Goal: Task Accomplishment & Management: Complete application form

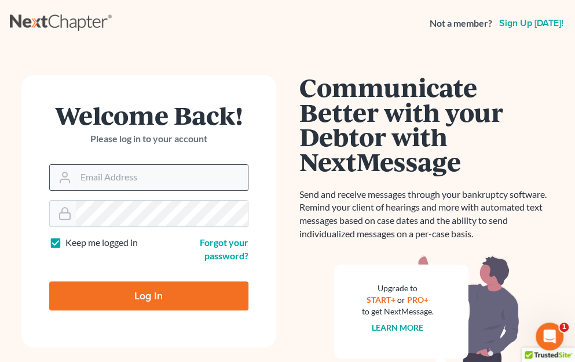
click at [140, 179] on input "Email Address" at bounding box center [162, 178] width 172 height 26
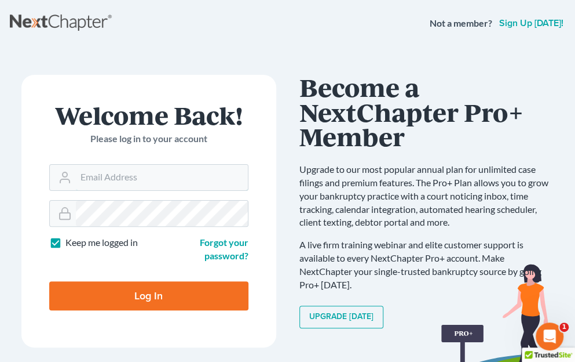
type input "[EMAIL_ADDRESS][PERSON_NAME][DOMAIN_NAME]"
type input "Thinking..."
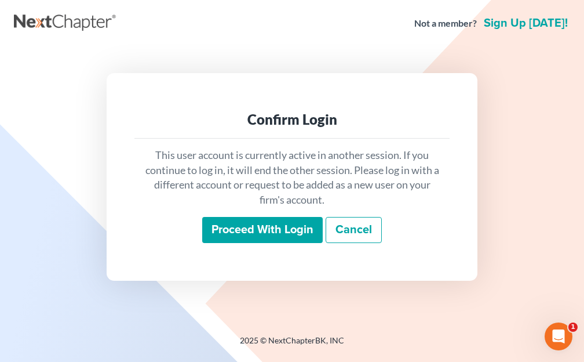
click at [278, 228] on input "Proceed with login" at bounding box center [262, 230] width 121 height 27
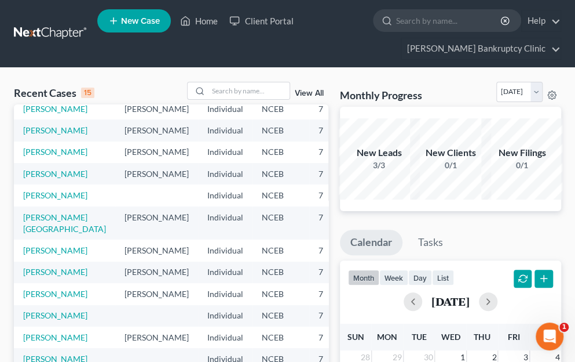
scroll to position [52, 0]
click at [36, 156] on link "[PERSON_NAME]" at bounding box center [55, 151] width 64 height 10
select select "10"
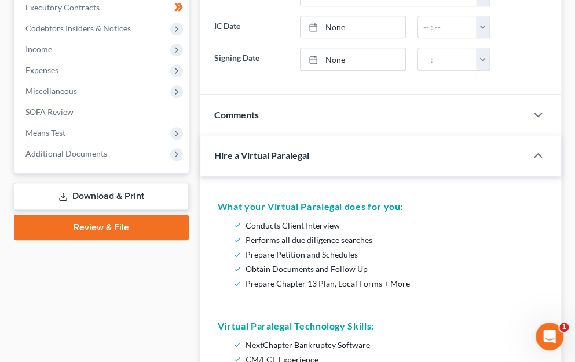
scroll to position [402, 0]
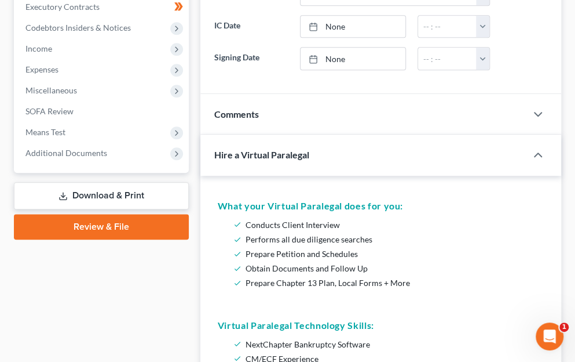
click at [122, 182] on link "Download & Print" at bounding box center [101, 195] width 175 height 27
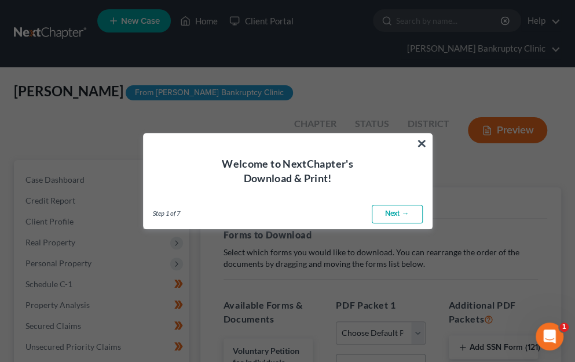
click at [396, 211] on link "Next →" at bounding box center [397, 214] width 51 height 19
select select "0"
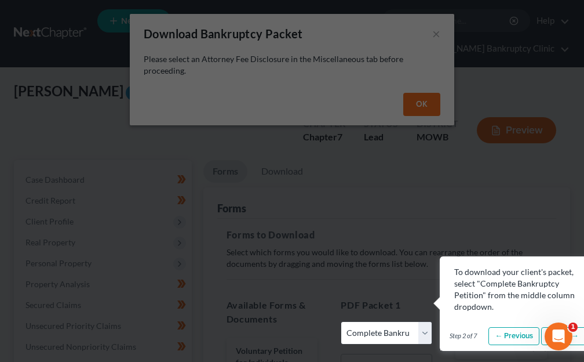
click at [577, 337] on link "Next →" at bounding box center [566, 336] width 51 height 19
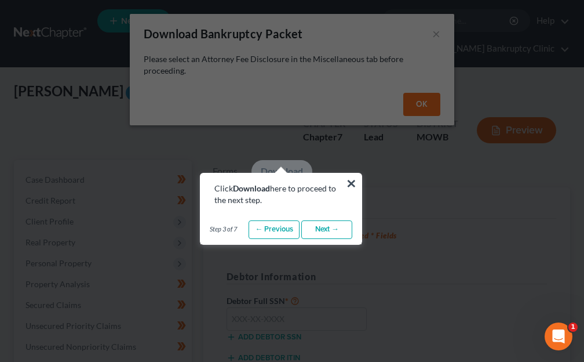
click at [330, 227] on link "Next →" at bounding box center [326, 229] width 51 height 19
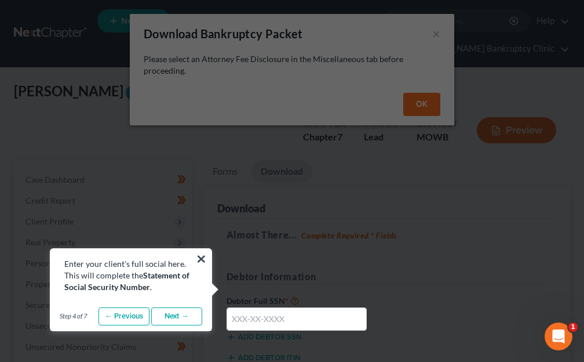
click at [184, 314] on link "Next →" at bounding box center [176, 316] width 51 height 19
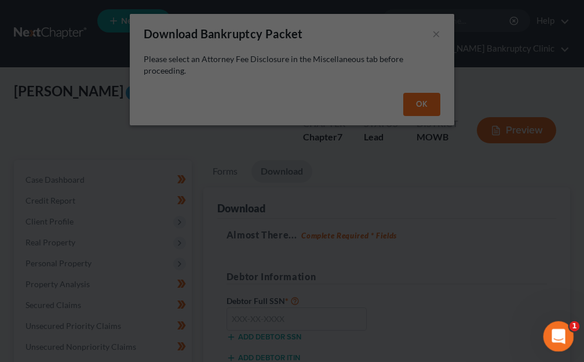
click at [567, 344] on div "Open Intercom Messenger" at bounding box center [557, 334] width 38 height 38
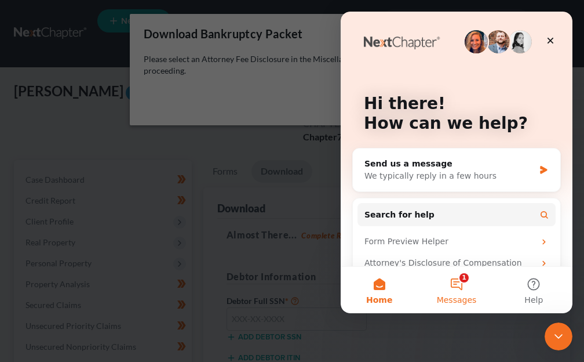
click at [462, 277] on button "1 Messages" at bounding box center [456, 290] width 77 height 46
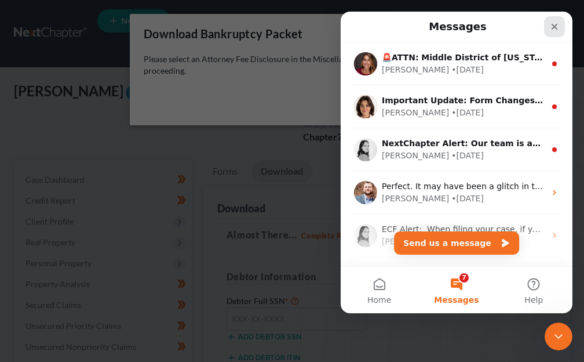
click at [560, 21] on div "Close" at bounding box center [554, 26] width 21 height 21
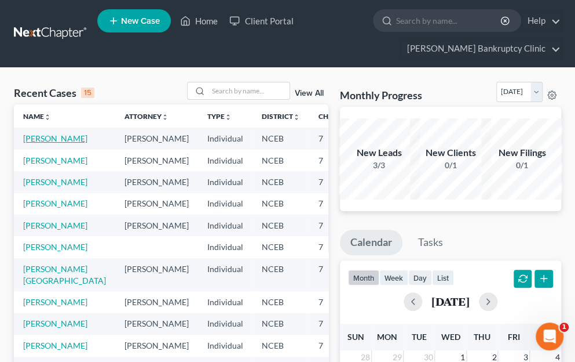
click at [36, 143] on link "[PERSON_NAME]" at bounding box center [55, 138] width 64 height 10
select select "10"
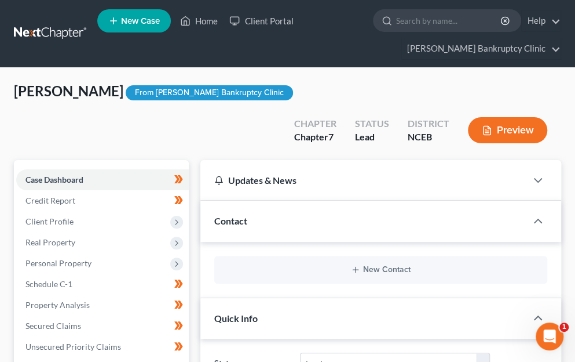
click at [497, 117] on button "Preview" at bounding box center [507, 130] width 79 height 26
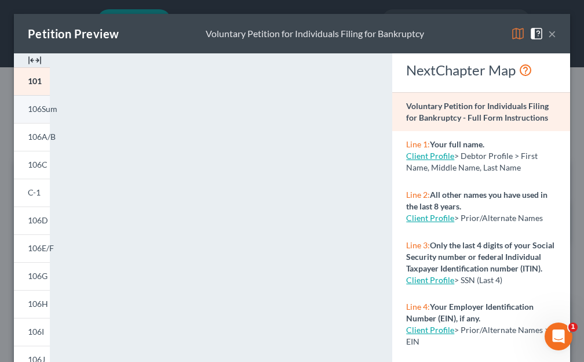
click at [42, 112] on span "106Sum" at bounding box center [43, 109] width 30 height 10
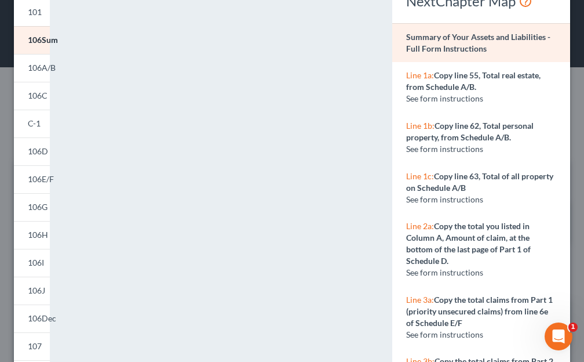
scroll to position [37, 0]
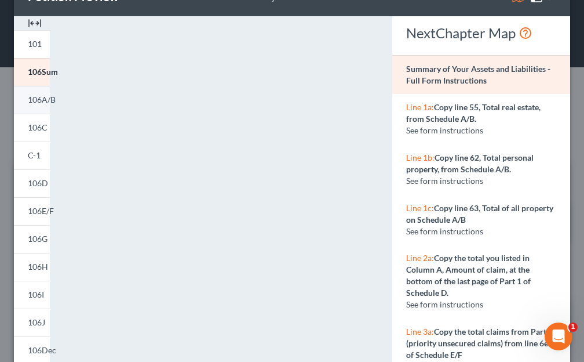
click at [48, 95] on span "106A/B" at bounding box center [42, 99] width 28 height 10
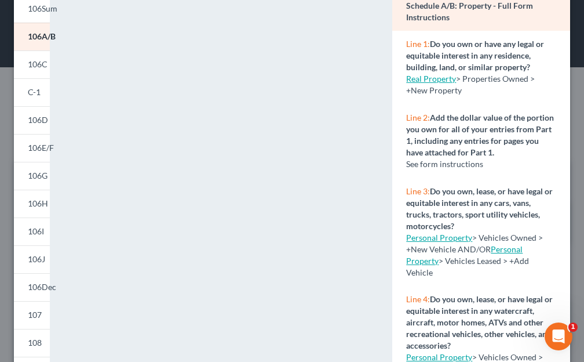
scroll to position [101, 0]
click at [31, 67] on span "106C" at bounding box center [38, 64] width 20 height 10
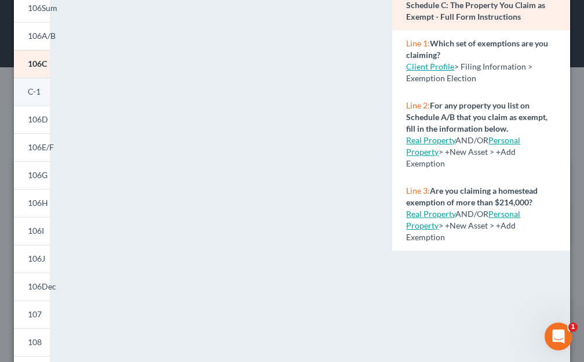
click at [37, 90] on span "C-1" at bounding box center [34, 91] width 13 height 10
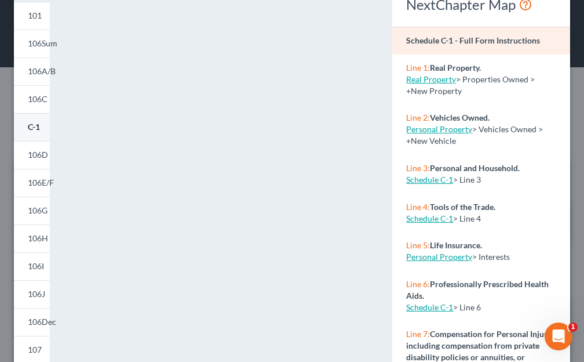
scroll to position [59, 0]
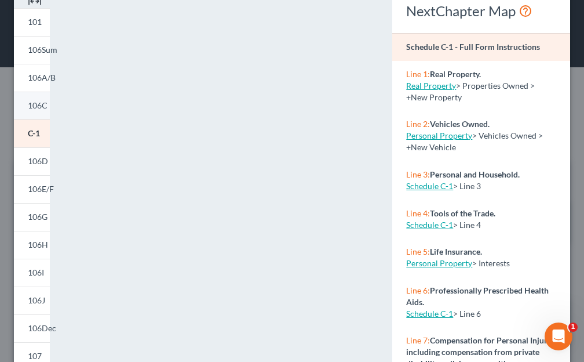
click at [39, 106] on span "106C" at bounding box center [38, 105] width 20 height 10
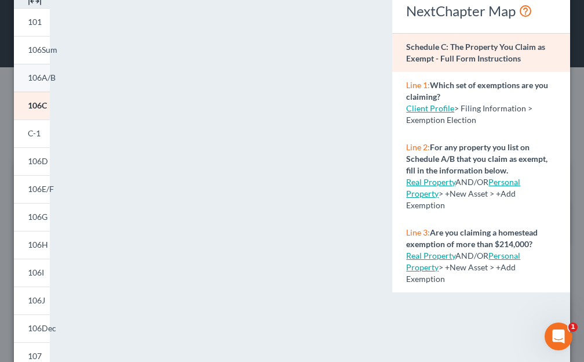
click at [47, 78] on span "106A/B" at bounding box center [42, 77] width 28 height 10
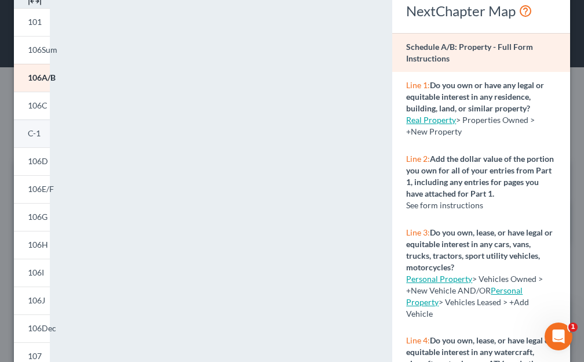
click at [35, 132] on span "C-1" at bounding box center [34, 133] width 13 height 10
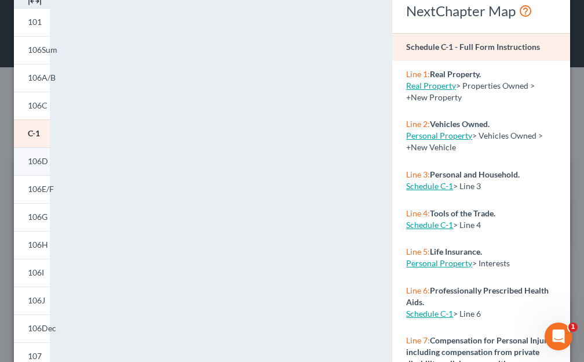
click at [32, 164] on span "106D" at bounding box center [38, 161] width 20 height 10
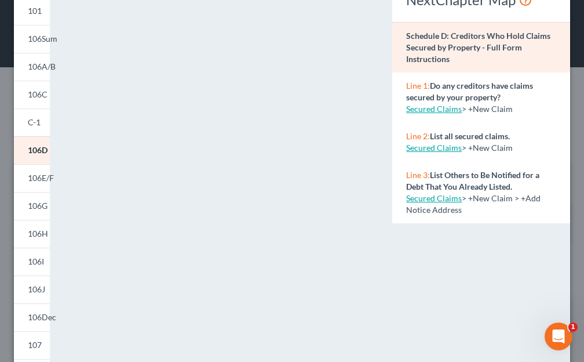
scroll to position [70, 0]
click at [47, 181] on span "106E/F" at bounding box center [41, 178] width 26 height 10
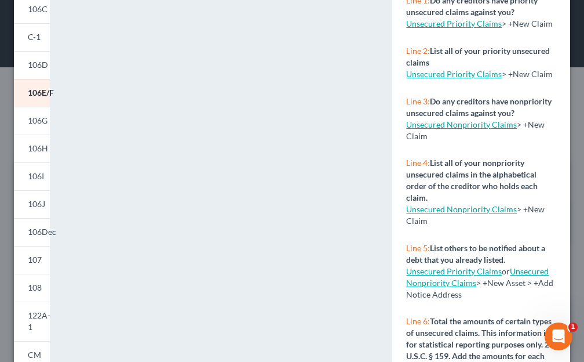
scroll to position [155, 0]
click at [39, 121] on span "106G" at bounding box center [38, 121] width 20 height 10
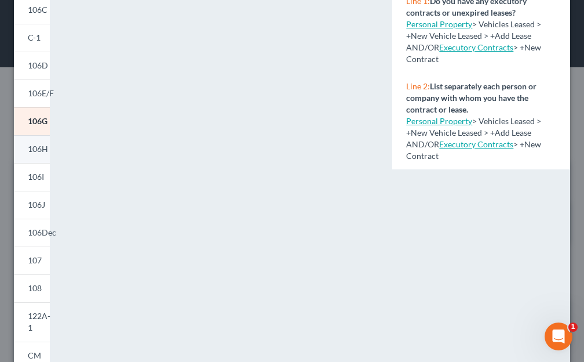
click at [32, 144] on span "106H" at bounding box center [38, 149] width 20 height 10
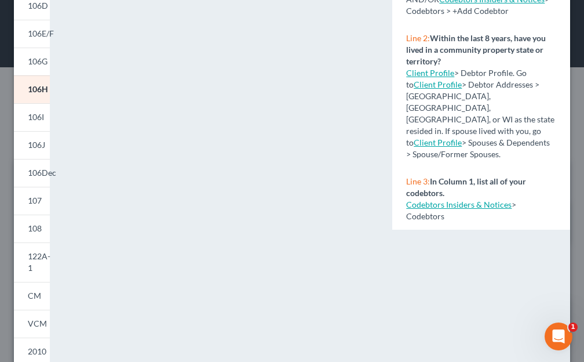
scroll to position [216, 0]
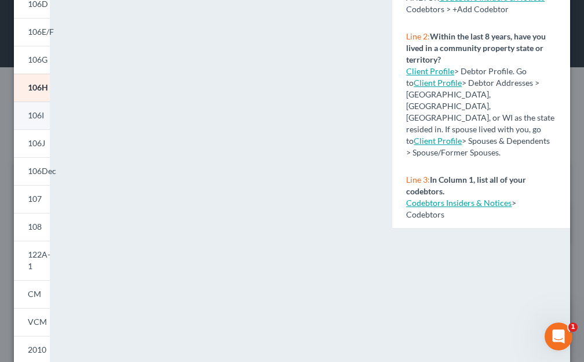
click at [36, 116] on span "106I" at bounding box center [36, 115] width 16 height 10
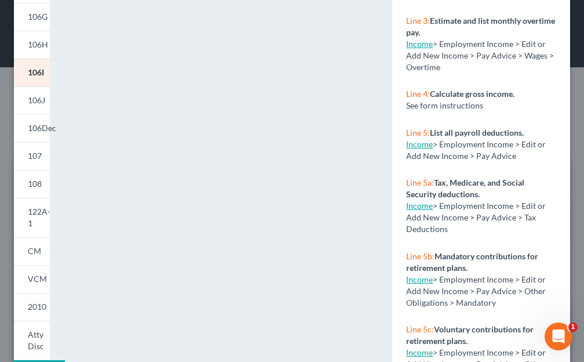
scroll to position [296, 0]
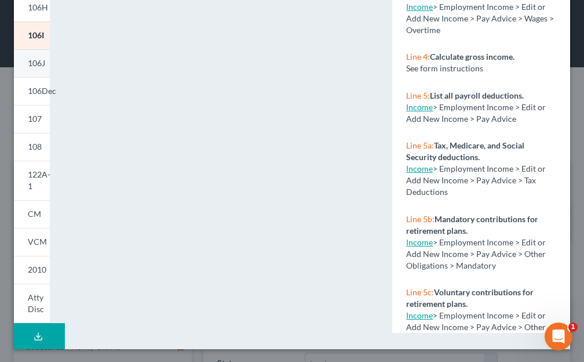
click at [41, 61] on span "106J" at bounding box center [36, 63] width 17 height 10
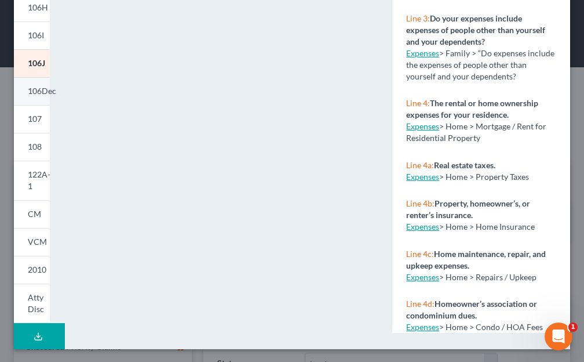
click at [48, 86] on span "106Dec" at bounding box center [42, 91] width 28 height 10
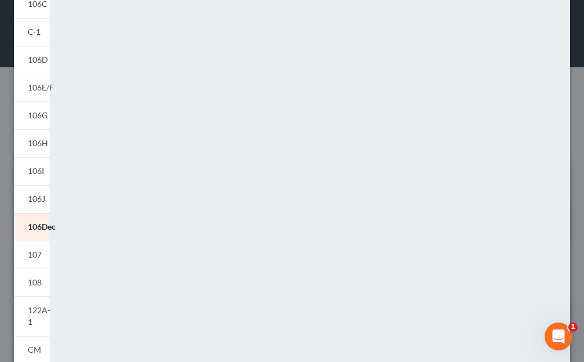
scroll to position [162, 0]
click at [35, 252] on span "107" at bounding box center [35, 253] width 14 height 10
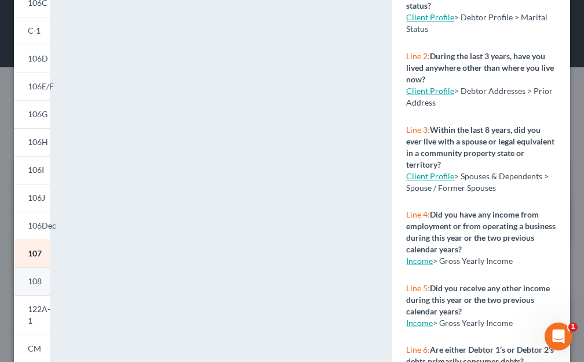
click at [30, 281] on span "108" at bounding box center [35, 281] width 14 height 10
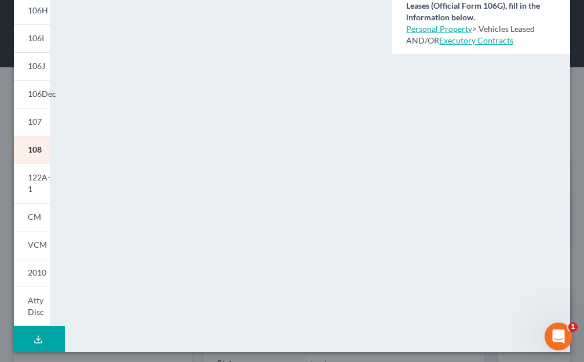
scroll to position [296, 0]
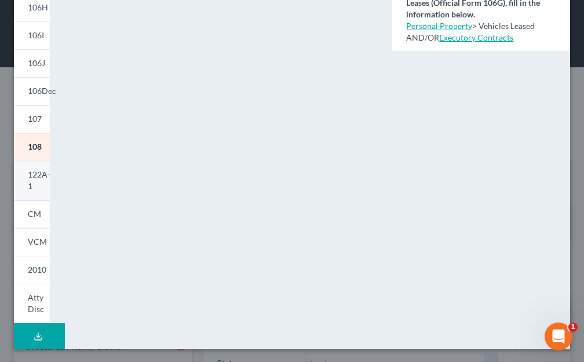
click at [31, 180] on link "122A-1" at bounding box center [32, 180] width 36 height 39
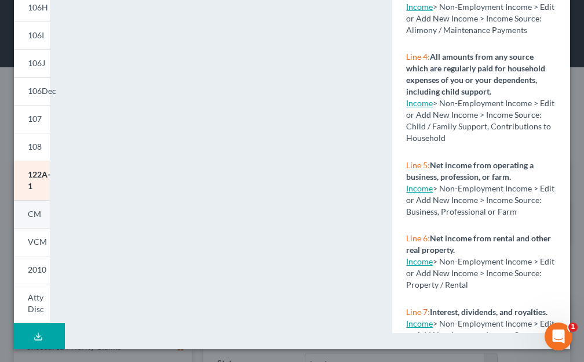
click at [39, 206] on link "CM" at bounding box center [32, 214] width 36 height 28
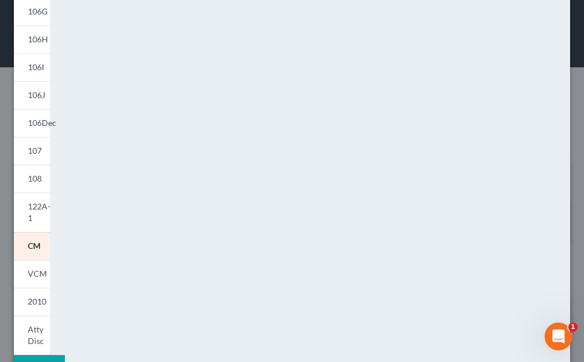
scroll to position [265, 0]
click at [37, 275] on span "VCM" at bounding box center [37, 273] width 19 height 10
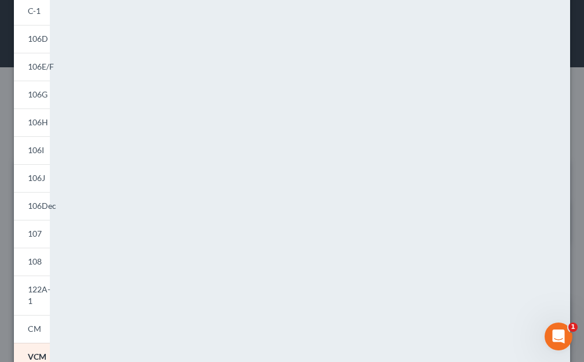
scroll to position [296, 0]
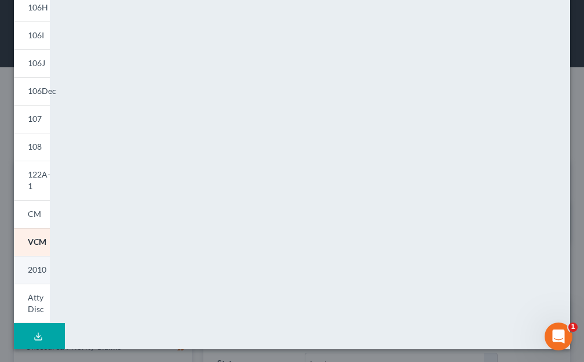
click at [38, 269] on span "2010" at bounding box center [37, 269] width 19 height 10
click at [38, 293] on span "Atty Disc" at bounding box center [36, 302] width 16 height 21
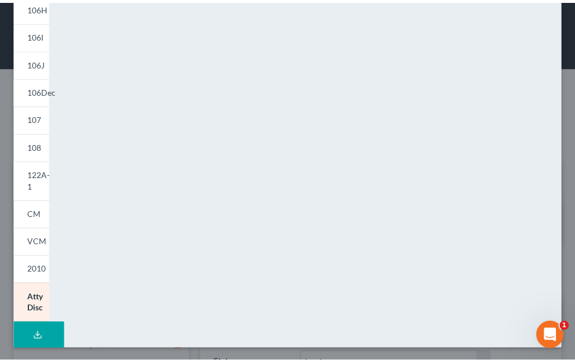
scroll to position [0, 0]
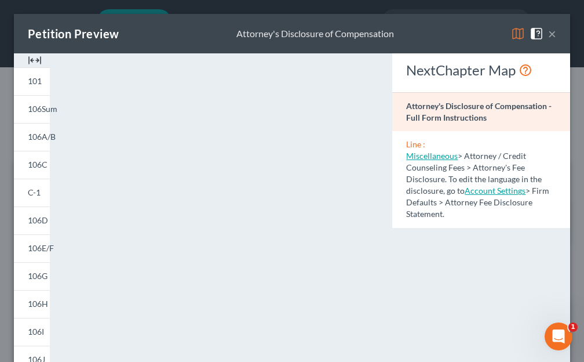
click at [548, 35] on button "×" at bounding box center [552, 34] width 8 height 14
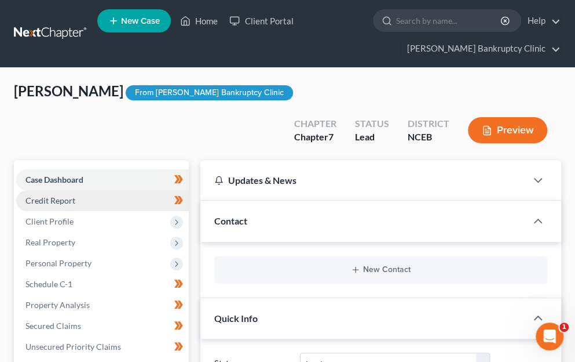
click at [103, 190] on link "Credit Report" at bounding box center [102, 200] width 173 height 21
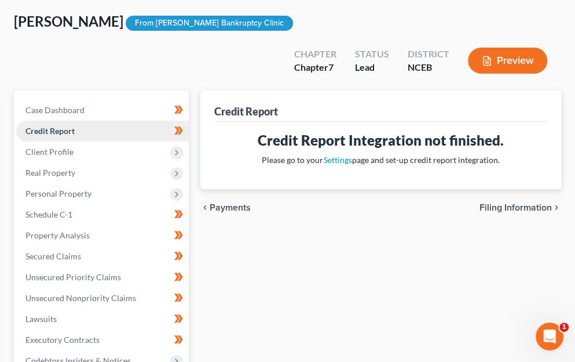
scroll to position [109, 0]
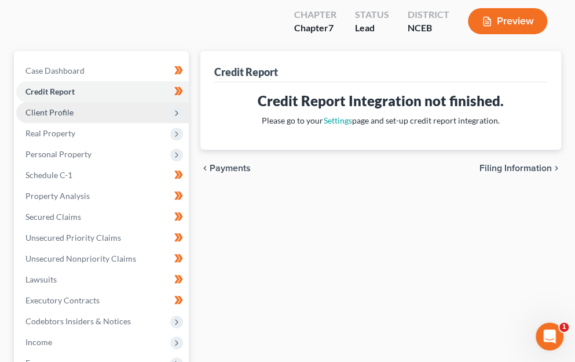
click at [76, 102] on span "Client Profile" at bounding box center [102, 112] width 173 height 21
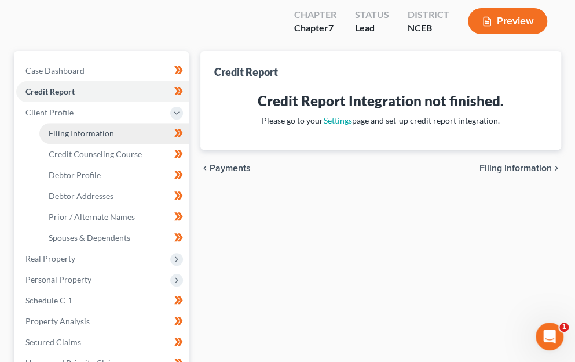
click at [75, 128] on span "Filing Information" at bounding box center [81, 133] width 65 height 10
select select "1"
select select "0"
select select "57"
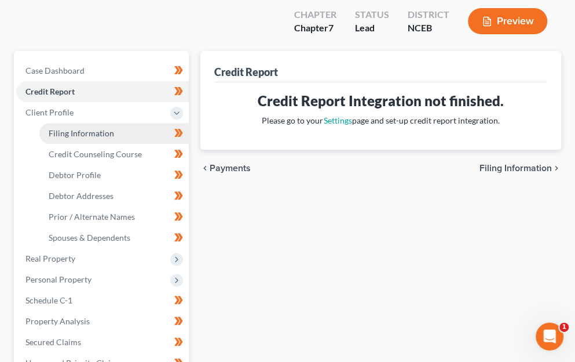
select select "28"
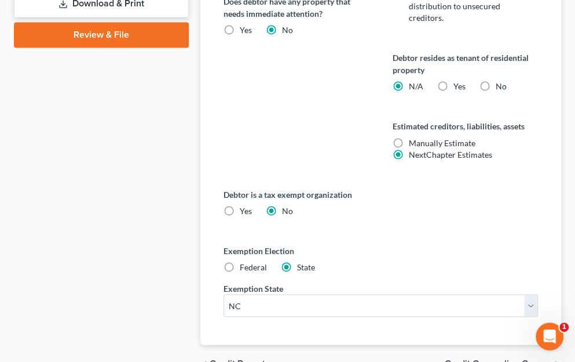
scroll to position [751, 0]
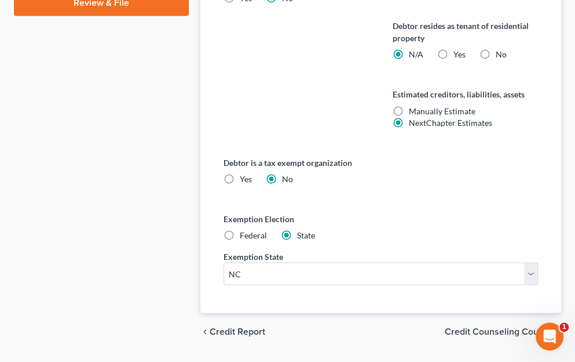
click at [474, 326] on span "Credit Counseling Course" at bounding box center [498, 330] width 107 height 9
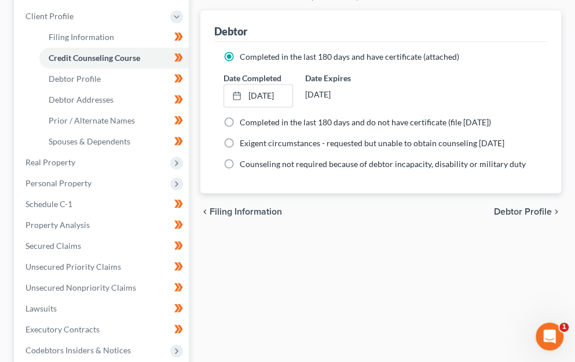
scroll to position [210, 0]
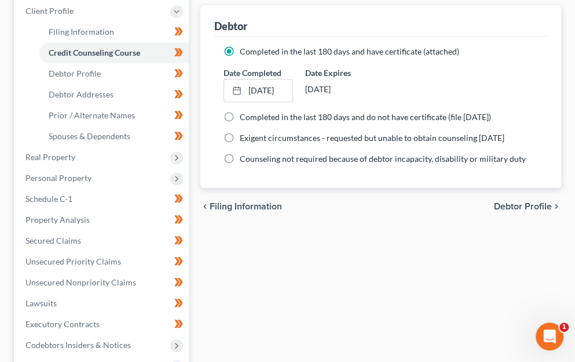
click at [521, 202] on span "Debtor Profile" at bounding box center [523, 206] width 58 height 9
select select "3"
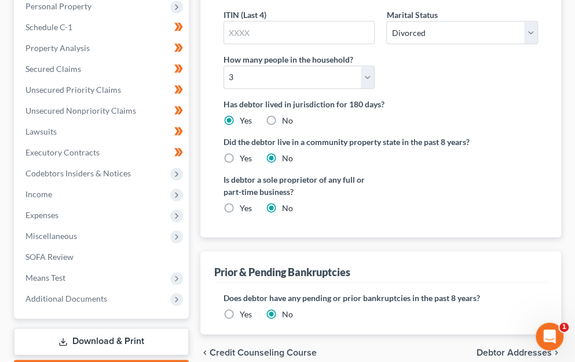
scroll to position [383, 0]
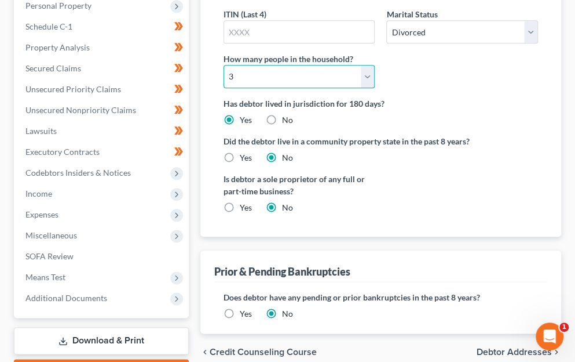
click at [366, 65] on select "Select 1 2 3 4 5 6 7 8 9 10 11 12 13 14 15 16 17 18 19 20" at bounding box center [300, 76] width 152 height 23
select select "0"
click at [224, 65] on select "Select 1 2 3 4 5 6 7 8 9 10 11 12 13 14 15 16 17 18 19 20" at bounding box center [300, 76] width 152 height 23
click at [488, 134] on ng-include "First Name Sonia Middle Name Hanna-Maria Last Name Blanks Suffix Date of Birth …" at bounding box center [381, 48] width 315 height 349
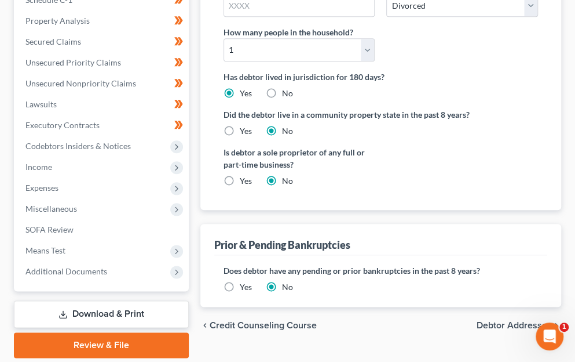
scroll to position [420, 0]
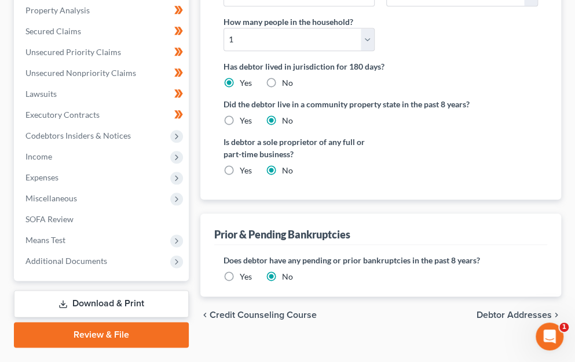
click at [504, 310] on span "Debtor Addresses" at bounding box center [514, 314] width 75 height 9
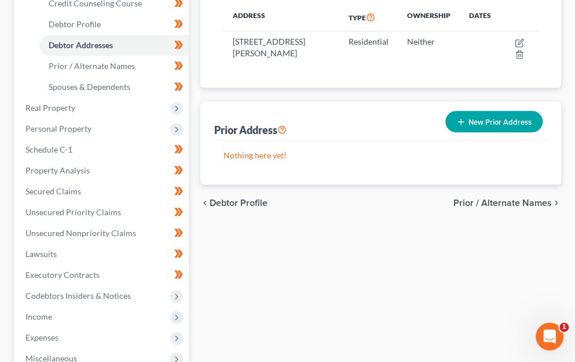
scroll to position [259, 0]
click at [507, 199] on span "Prior / Alternate Names" at bounding box center [503, 203] width 99 height 9
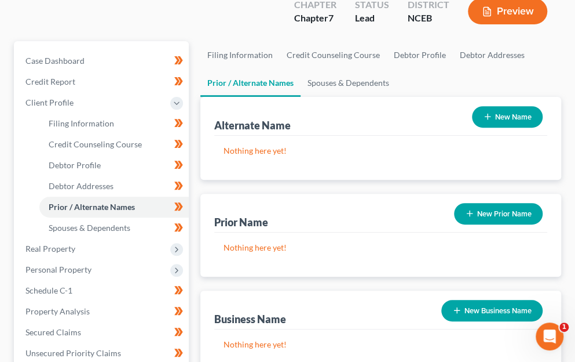
scroll to position [118, 0]
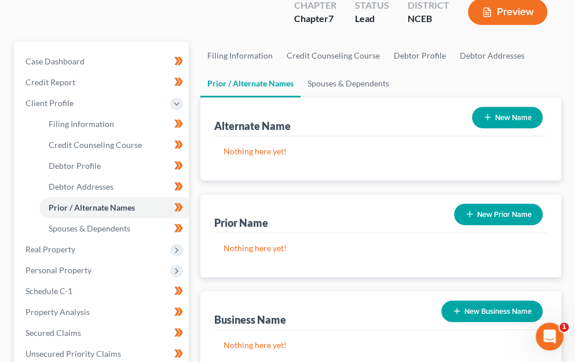
click at [497, 203] on button "New Prior Name" at bounding box center [498, 213] width 89 height 21
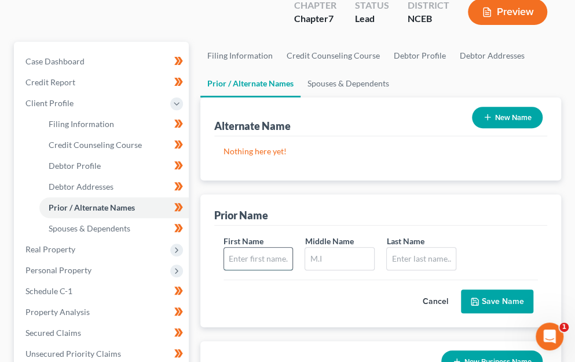
click at [262, 247] on input "text" at bounding box center [258, 258] width 69 height 22
type input "[PERSON_NAME]"
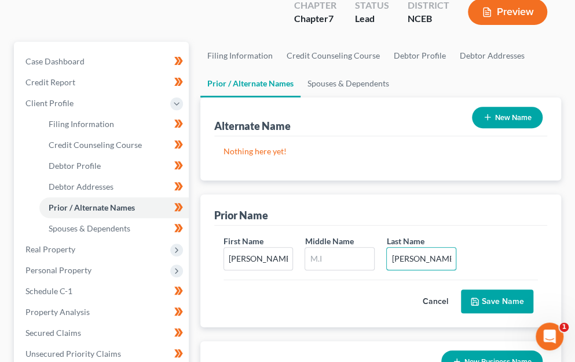
type input "Cameron"
click at [447, 194] on div "Prior Name" at bounding box center [380, 209] width 333 height 31
click at [491, 289] on button "Save Name" at bounding box center [497, 301] width 72 height 24
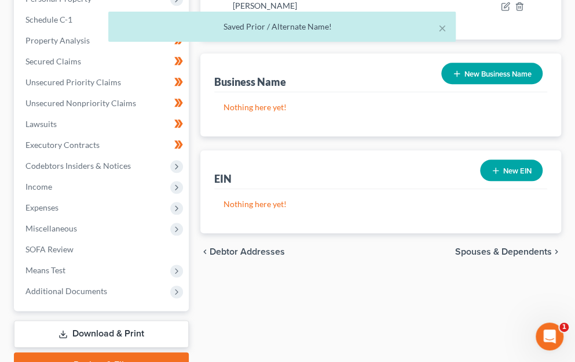
scroll to position [390, 0]
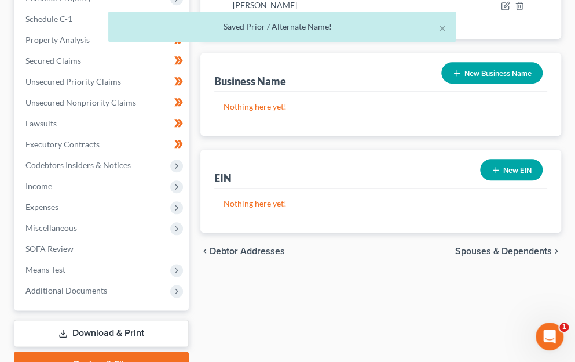
click at [500, 246] on span "Spouses & Dependents" at bounding box center [504, 250] width 97 height 9
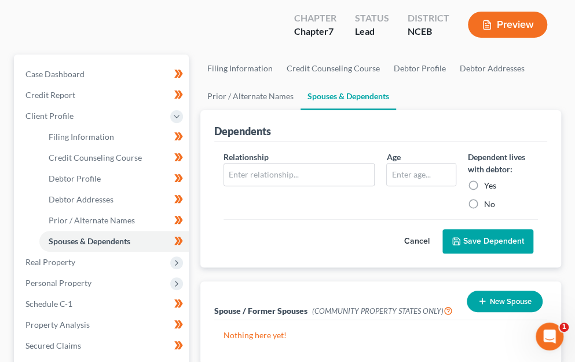
scroll to position [174, 0]
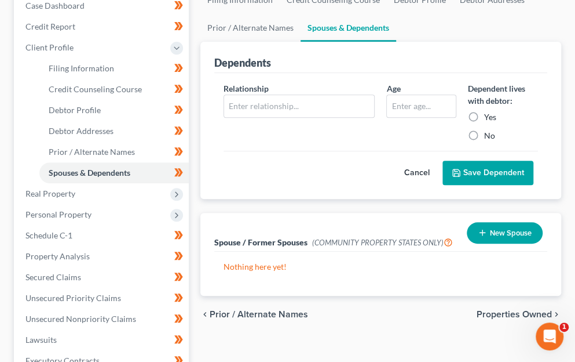
click at [508, 309] on span "Properties Owned" at bounding box center [514, 313] width 75 height 9
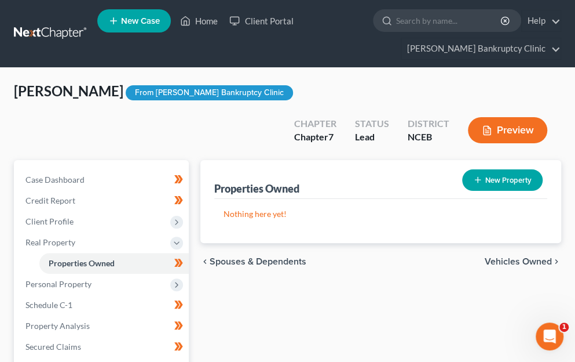
click at [512, 257] on span "Vehicles Owned" at bounding box center [518, 261] width 67 height 9
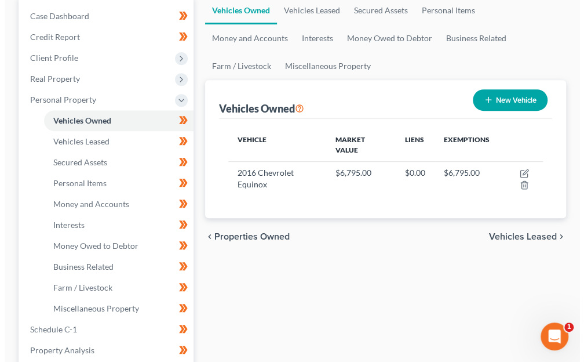
scroll to position [174, 0]
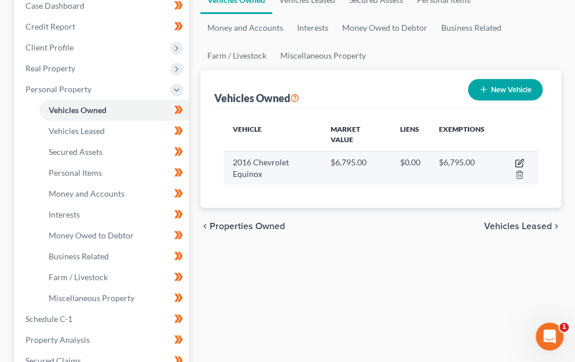
click at [523, 158] on icon "button" at bounding box center [519, 162] width 9 height 9
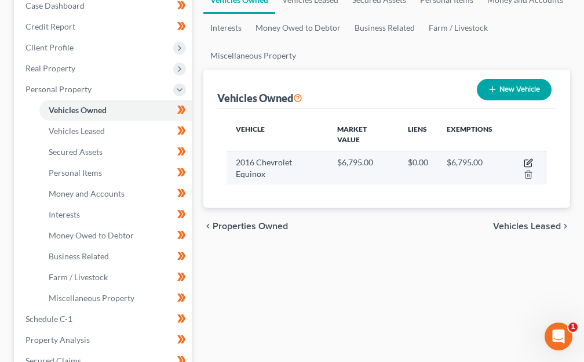
select select "0"
select select "10"
select select "3"
select select "0"
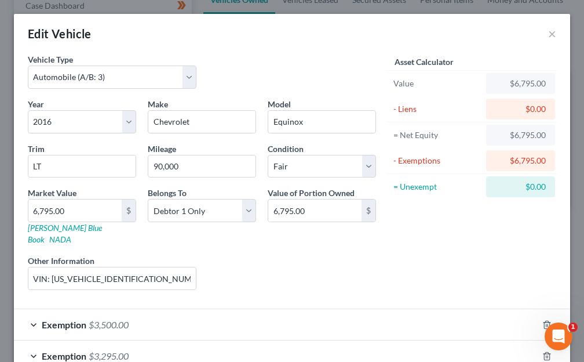
click at [347, 314] on div "Exemption $3,500.00" at bounding box center [276, 324] width 524 height 31
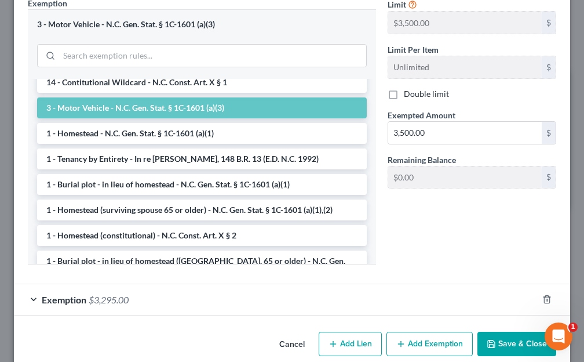
scroll to position [359, 0]
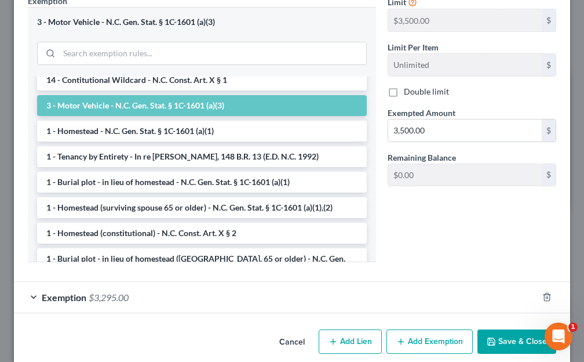
click at [159, 283] on div "Exemption $3,295.00" at bounding box center [276, 297] width 524 height 31
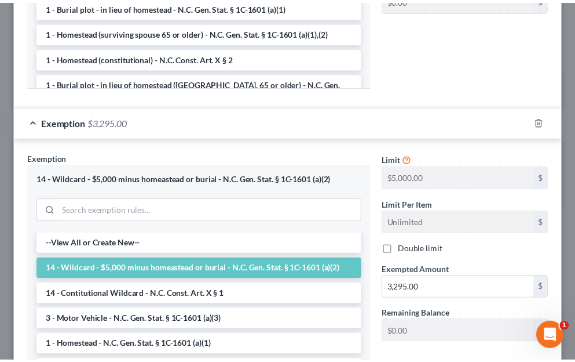
scroll to position [658, 0]
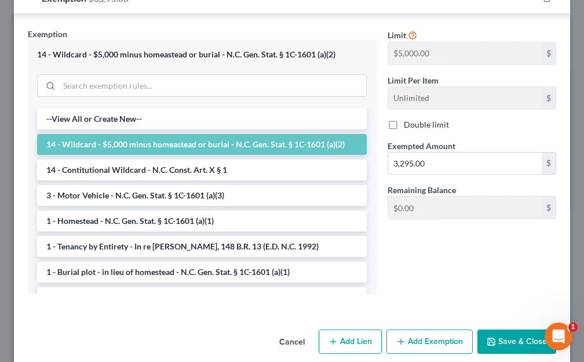
click at [502, 331] on button "Save & Close" at bounding box center [517, 341] width 79 height 24
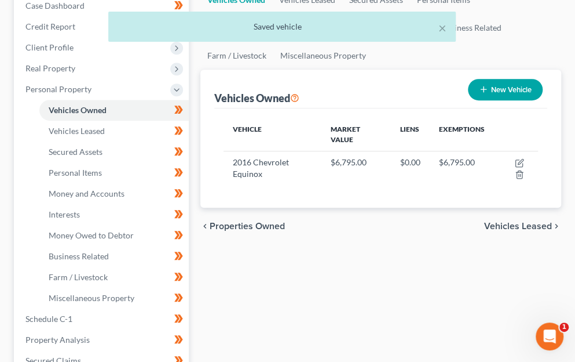
click at [523, 221] on span "Vehicles Leased" at bounding box center [519, 225] width 68 height 9
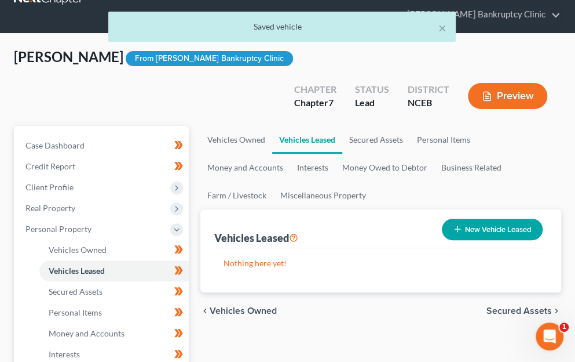
scroll to position [58, 0]
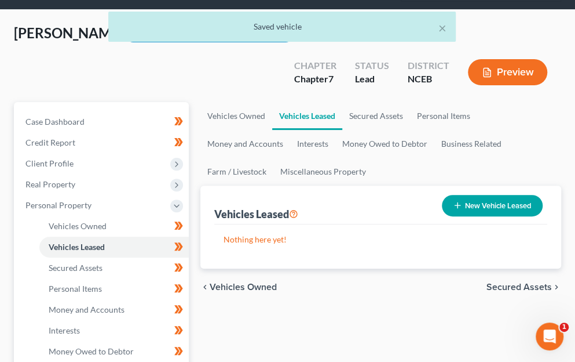
click at [508, 282] on span "Secured Assets" at bounding box center [519, 286] width 65 height 9
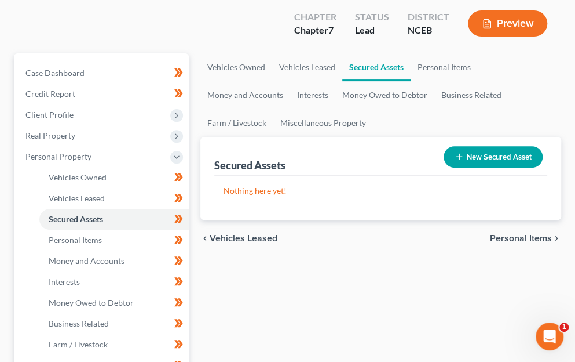
scroll to position [116, 0]
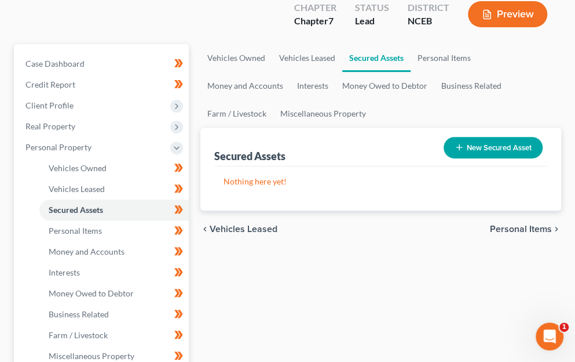
click at [522, 224] on span "Personal Items" at bounding box center [521, 228] width 62 height 9
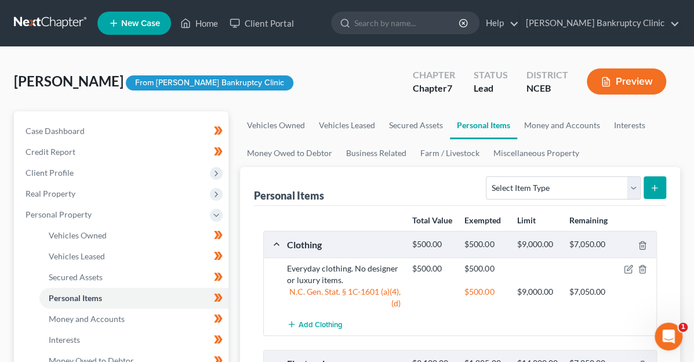
click at [511, 239] on div "$9,000.00" at bounding box center [537, 244] width 52 height 11
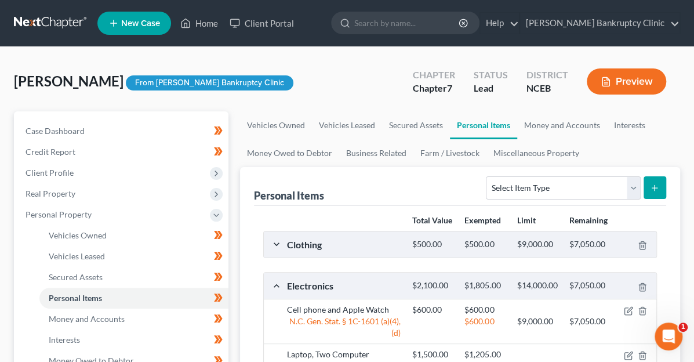
click at [511, 239] on div "$9,000.00" at bounding box center [537, 244] width 52 height 11
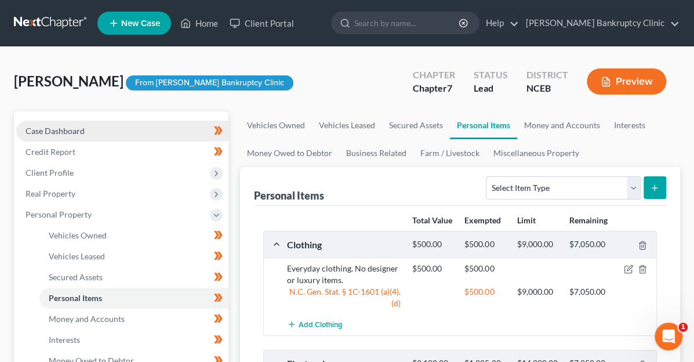
click at [65, 134] on span "Case Dashboard" at bounding box center [55, 131] width 59 height 10
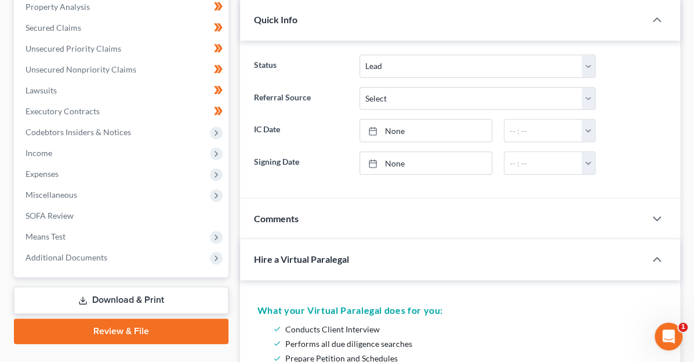
scroll to position [232, 0]
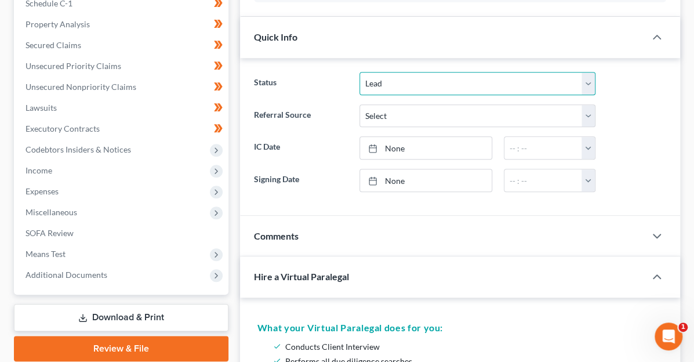
click at [403, 85] on select "Discharged Discharged & Reported Discharge Litigation Dismissal Notice Dismisse…" at bounding box center [477, 83] width 236 height 23
select select "9"
click at [359, 72] on select "Discharged Discharged & Reported Discharge Litigation Dismissal Notice Dismisse…" at bounding box center [477, 83] width 236 height 23
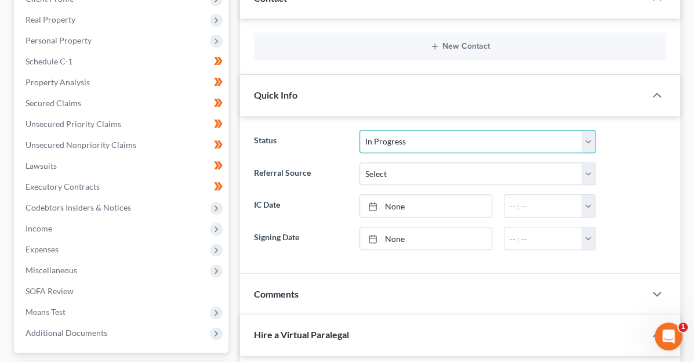
scroll to position [0, 0]
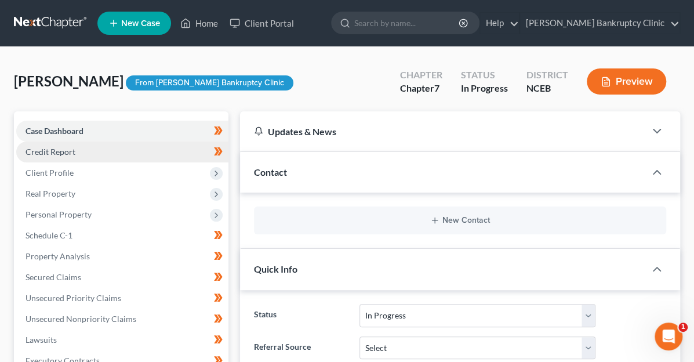
click at [34, 149] on span "Credit Report" at bounding box center [51, 152] width 50 height 10
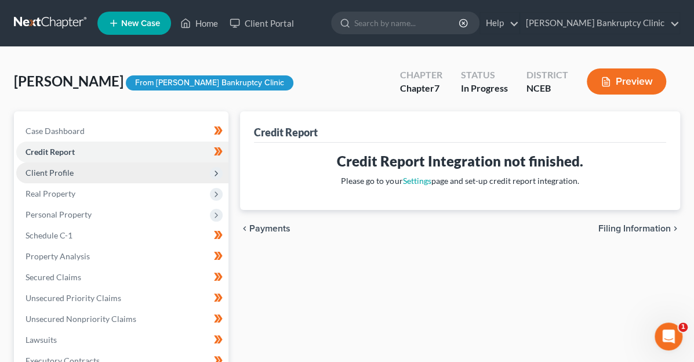
click at [46, 173] on span "Client Profile" at bounding box center [50, 172] width 48 height 10
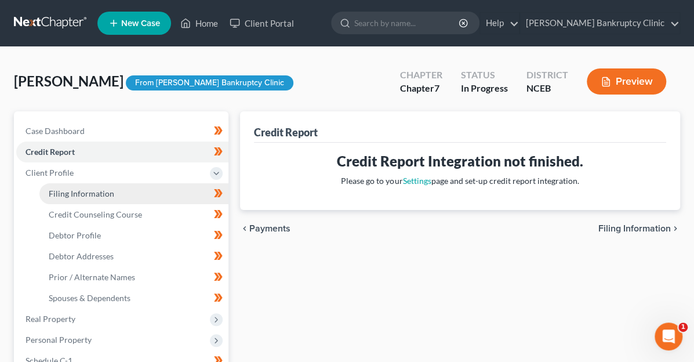
click at [69, 193] on span "Filing Information" at bounding box center [81, 193] width 65 height 10
select select "1"
select select "0"
select select "28"
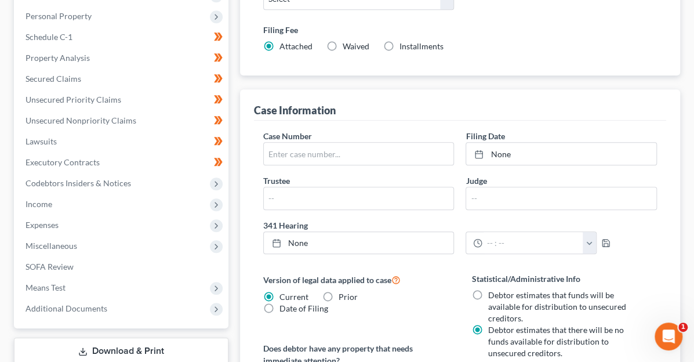
scroll to position [497, 0]
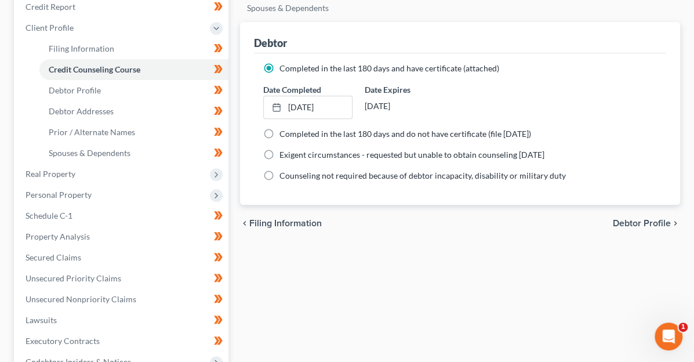
scroll to position [174, 0]
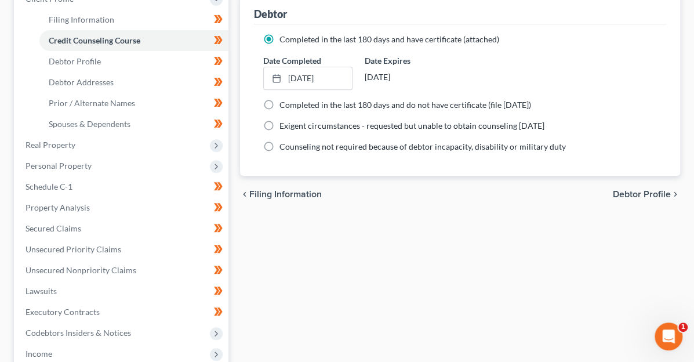
click at [631, 192] on span "Debtor Profile" at bounding box center [642, 194] width 58 height 9
select select "3"
select select "0"
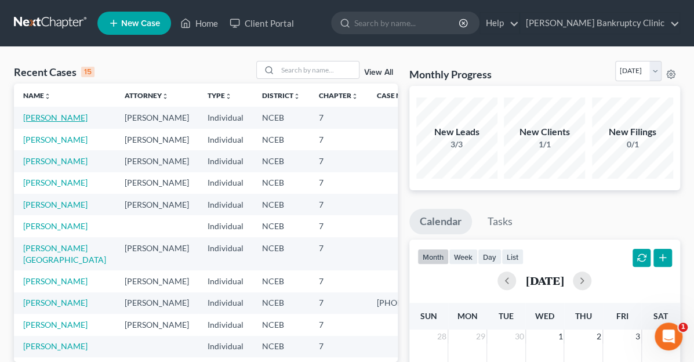
click at [58, 119] on link "[PERSON_NAME]" at bounding box center [55, 117] width 64 height 10
select select "9"
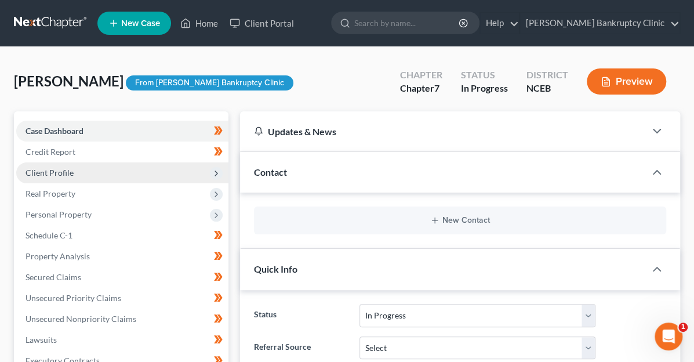
click at [50, 169] on span "Client Profile" at bounding box center [50, 172] width 48 height 10
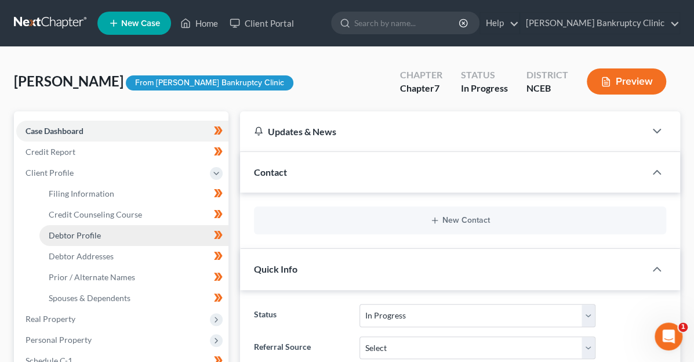
click at [79, 233] on span "Debtor Profile" at bounding box center [75, 235] width 52 height 10
select select "3"
select select "0"
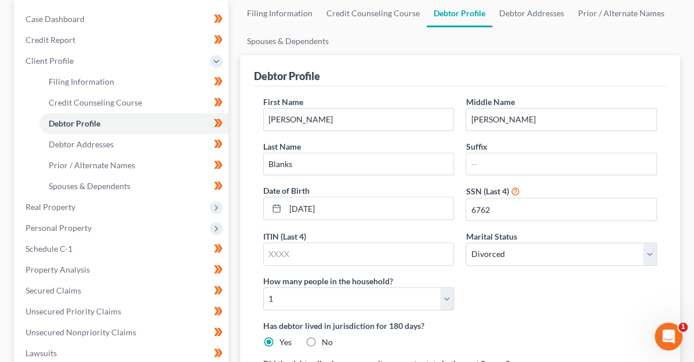
scroll to position [116, 0]
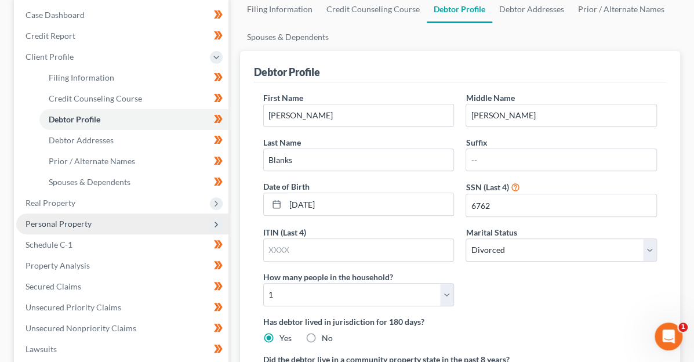
click at [47, 221] on span "Personal Property" at bounding box center [59, 223] width 66 height 10
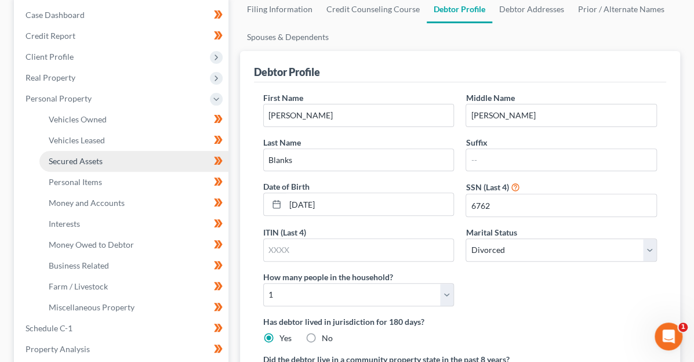
click at [74, 165] on span "Secured Assets" at bounding box center [76, 161] width 54 height 10
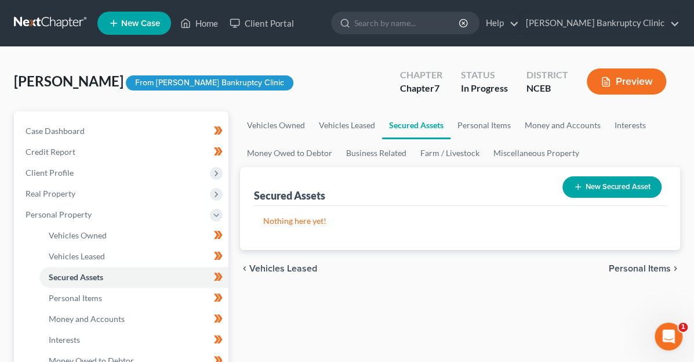
click at [642, 271] on span "Personal Items" at bounding box center [640, 268] width 62 height 9
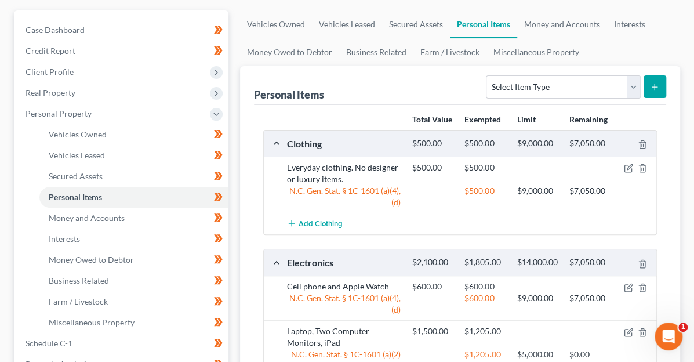
scroll to position [116, 0]
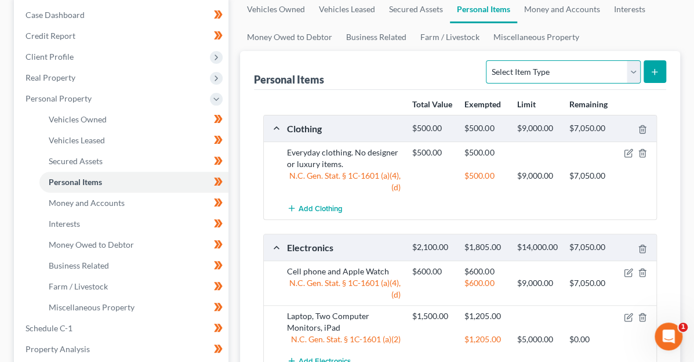
click at [552, 68] on select "Select Item Type Clothing (A/B: 11) Collectibles Of Value (A/B: 8) Electronics …" at bounding box center [563, 71] width 154 height 23
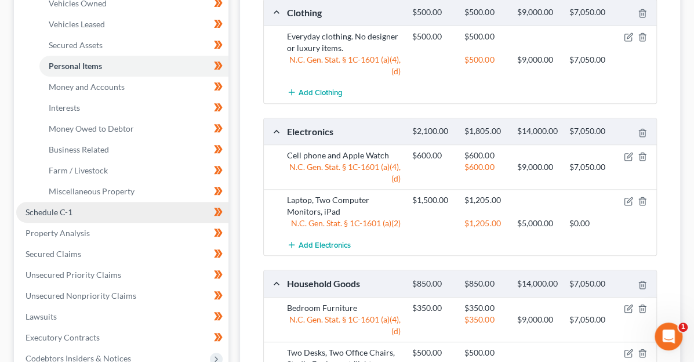
click at [64, 208] on span "Schedule C-1" at bounding box center [49, 212] width 47 height 10
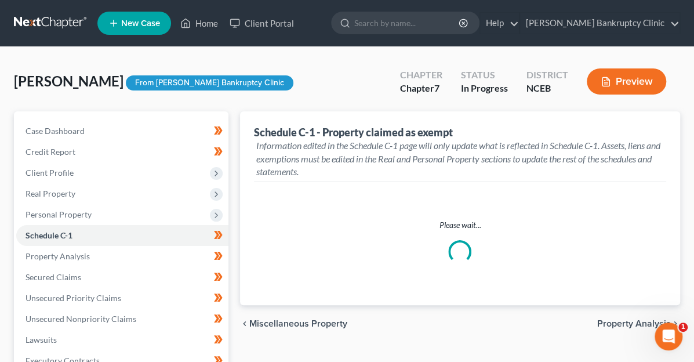
select select "[GEOGRAPHIC_DATA]"
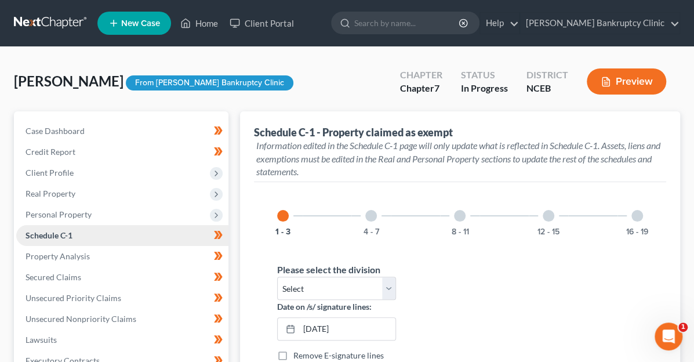
scroll to position [58, 0]
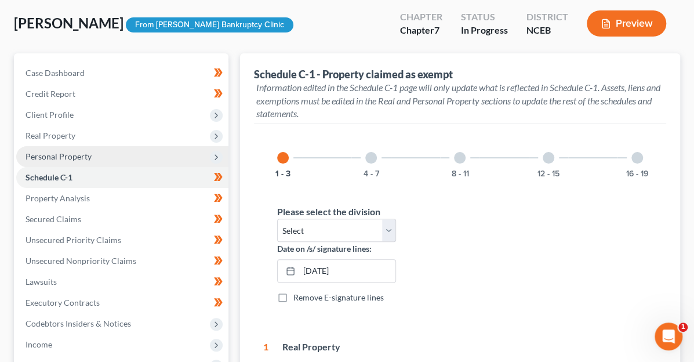
click at [67, 159] on span "Personal Property" at bounding box center [59, 156] width 66 height 10
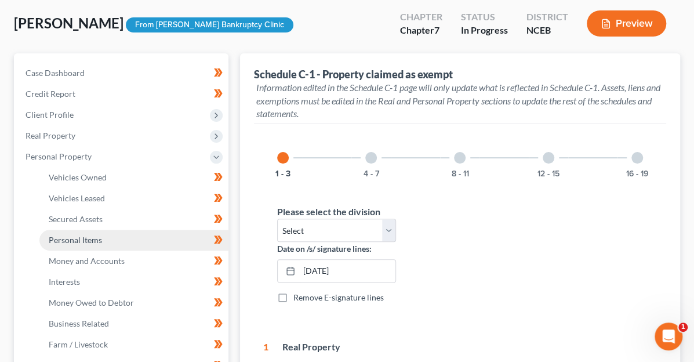
click at [77, 242] on span "Personal Items" at bounding box center [75, 240] width 53 height 10
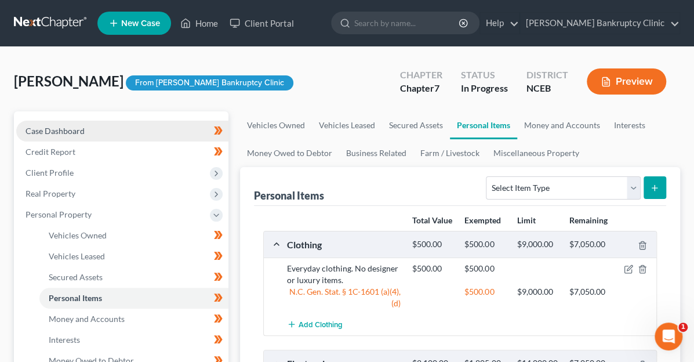
click at [58, 130] on span "Case Dashboard" at bounding box center [55, 131] width 59 height 10
select select "9"
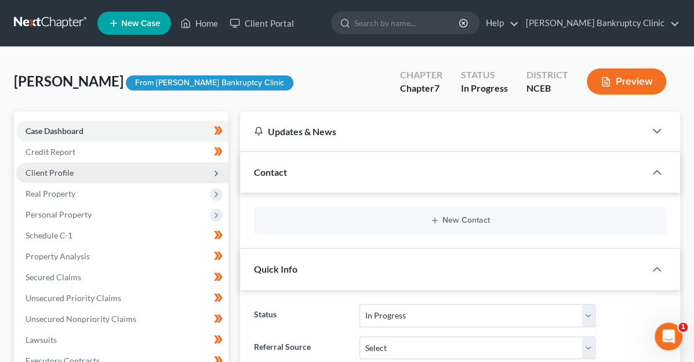
click at [43, 172] on span "Client Profile" at bounding box center [50, 172] width 48 height 10
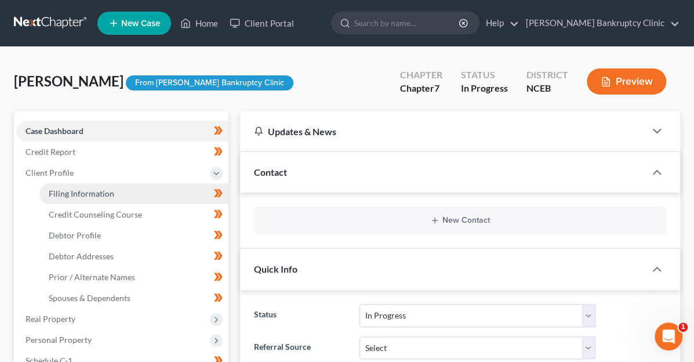
click at [110, 195] on span "Filing Information" at bounding box center [81, 193] width 65 height 10
select select "1"
select select "0"
select select "28"
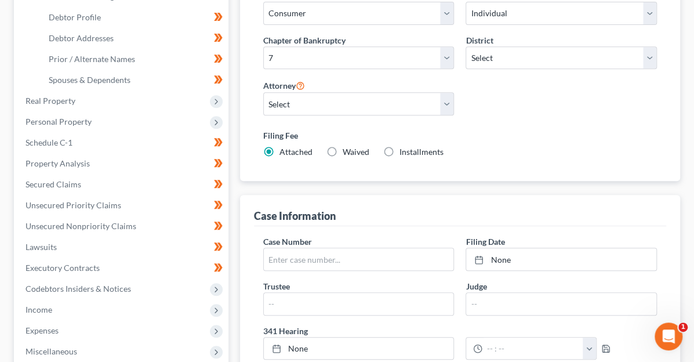
scroll to position [232, 0]
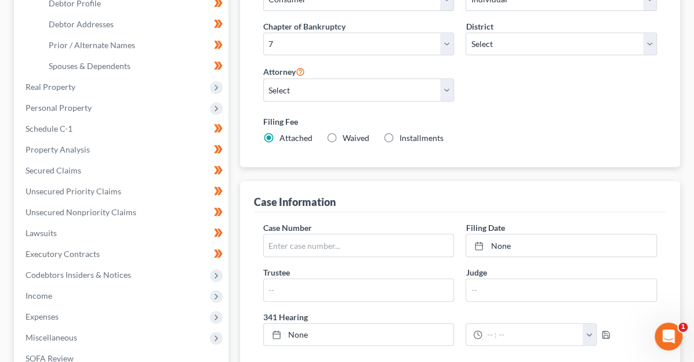
click at [343, 132] on label "Waived Waived" at bounding box center [356, 138] width 27 height 12
click at [347, 132] on input "Waived Waived" at bounding box center [351, 136] width 8 height 8
radio input "true"
radio input "false"
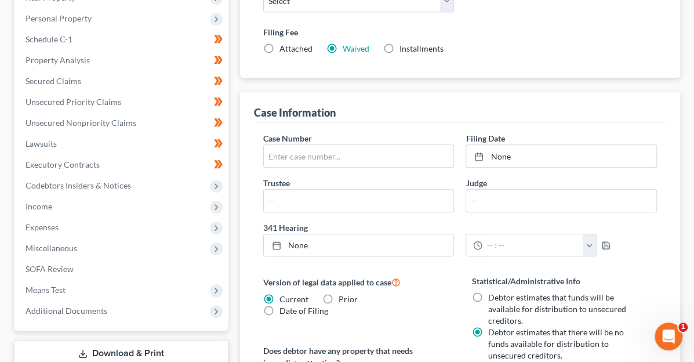
scroll to position [348, 0]
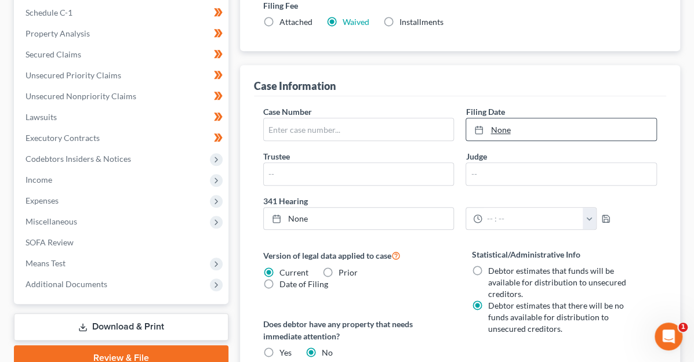
click at [466, 118] on link "None" at bounding box center [561, 129] width 190 height 22
type input "10/14/2025"
click at [497, 139] on div "Case Number Filing Date 10/15/2025 close Date 10/15/2025 Time 12:00 AM chevron_…" at bounding box center [459, 171] width 405 height 133
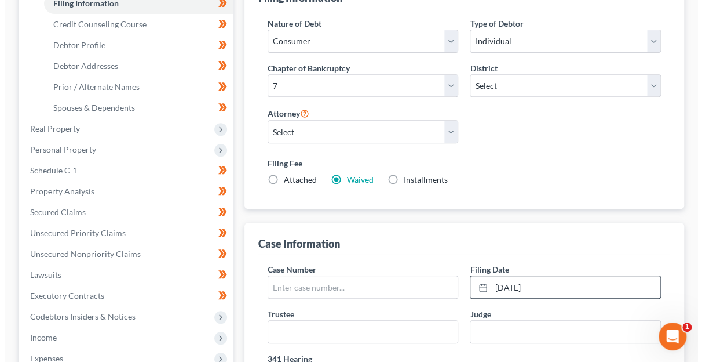
scroll to position [34, 0]
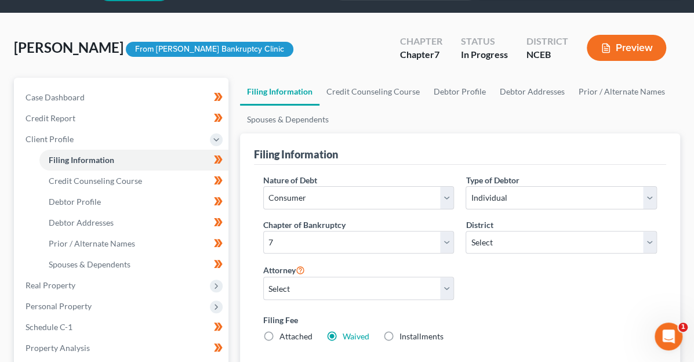
click at [629, 47] on button "Preview" at bounding box center [626, 48] width 79 height 26
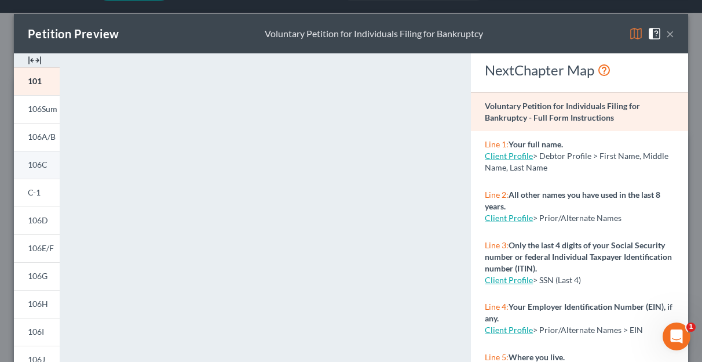
click at [41, 167] on span "106C" at bounding box center [38, 164] width 20 height 10
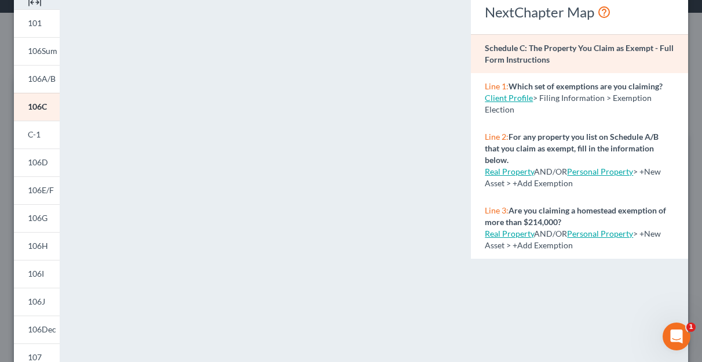
scroll to position [116, 0]
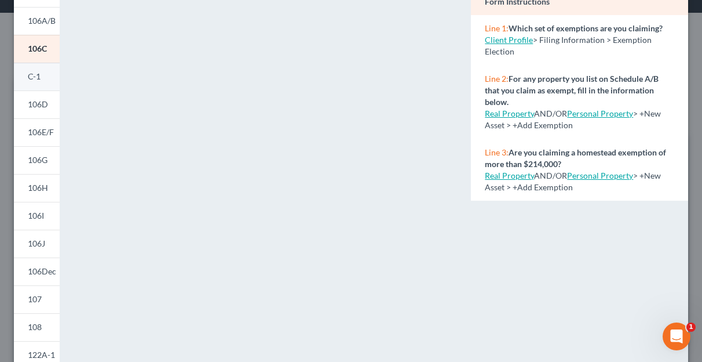
click at [29, 81] on span "C-1" at bounding box center [34, 76] width 13 height 10
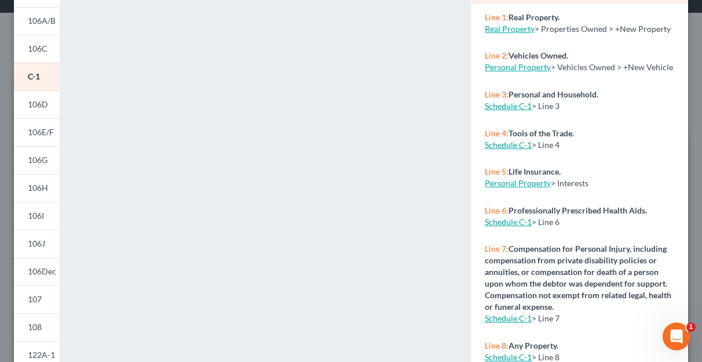
click at [523, 72] on link "Personal Property" at bounding box center [518, 67] width 66 height 10
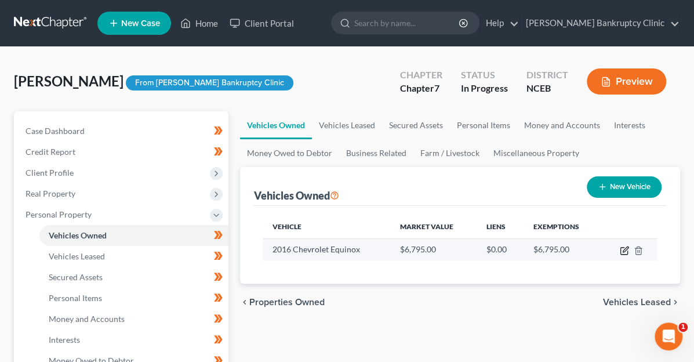
click at [625, 251] on icon "button" at bounding box center [624, 250] width 9 height 9
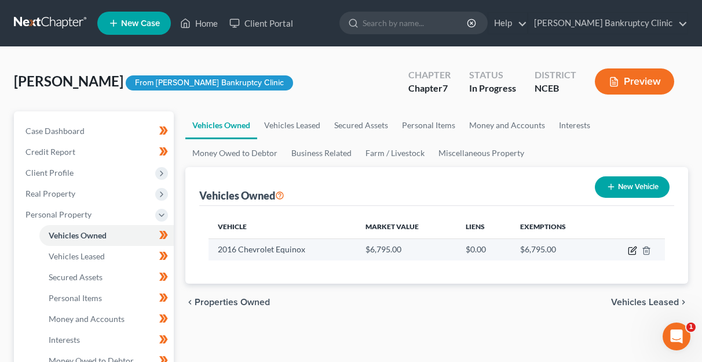
select select "0"
select select "10"
select select "3"
select select "0"
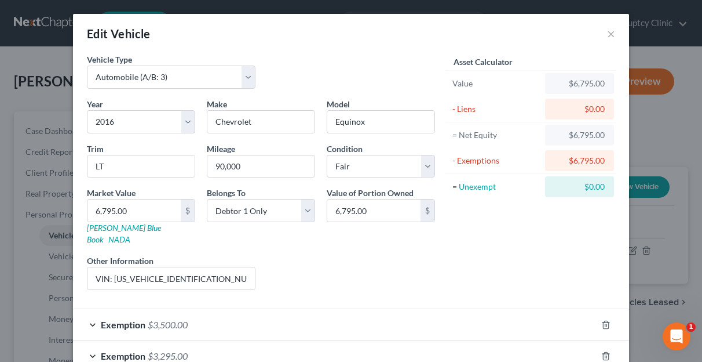
scroll to position [59, 0]
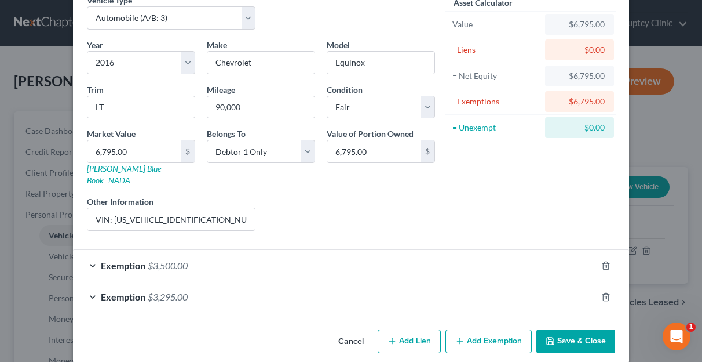
click at [460, 250] on div "Exemption $3,500.00" at bounding box center [335, 265] width 524 height 31
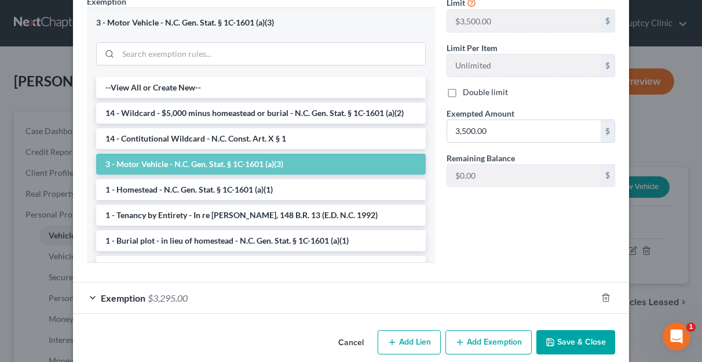
scroll to position [359, 0]
click at [519, 283] on div "Exemption $3,295.00" at bounding box center [335, 297] width 524 height 31
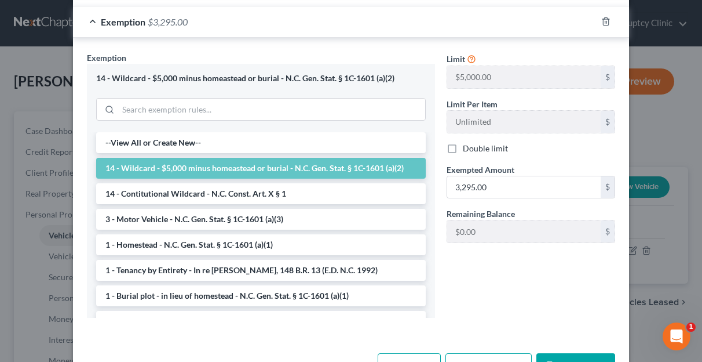
scroll to position [649, 0]
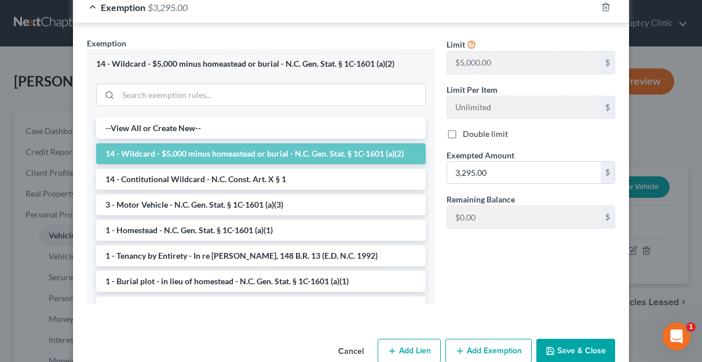
click at [563, 338] on button "Save & Close" at bounding box center [576, 350] width 79 height 24
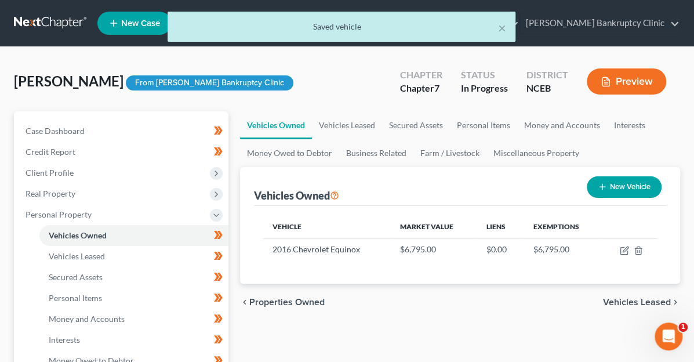
click at [626, 79] on button "Preview" at bounding box center [626, 81] width 79 height 26
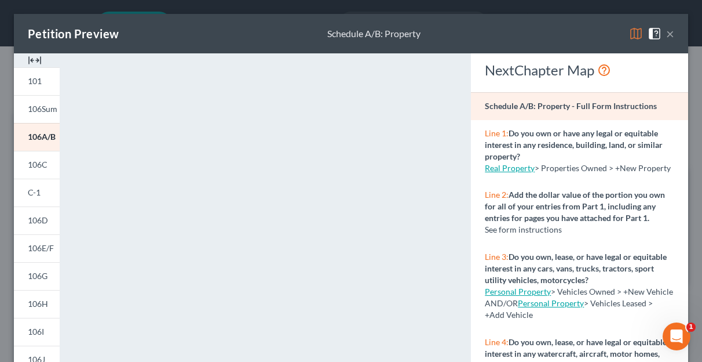
scroll to position [174, 0]
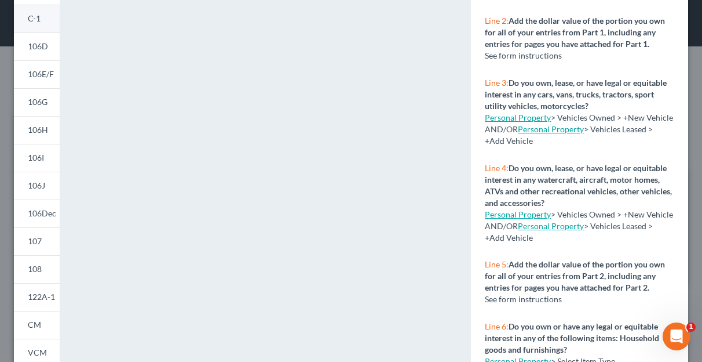
click at [35, 16] on span "C-1" at bounding box center [34, 18] width 13 height 10
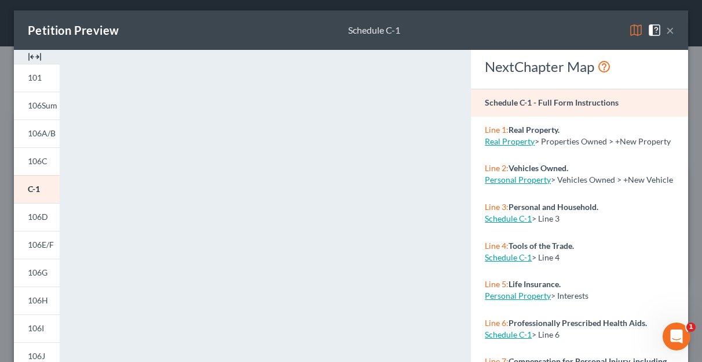
scroll to position [0, 0]
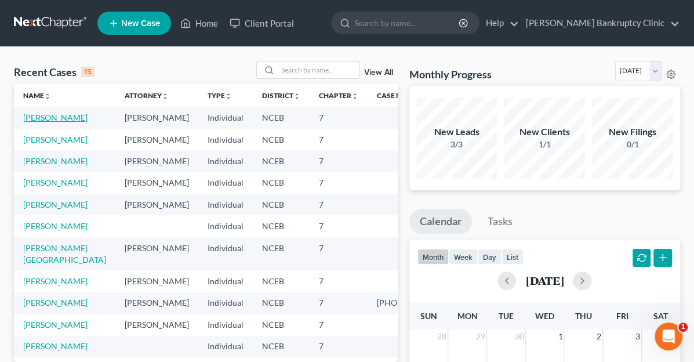
click at [49, 118] on link "[PERSON_NAME]" at bounding box center [55, 117] width 64 height 10
select select "9"
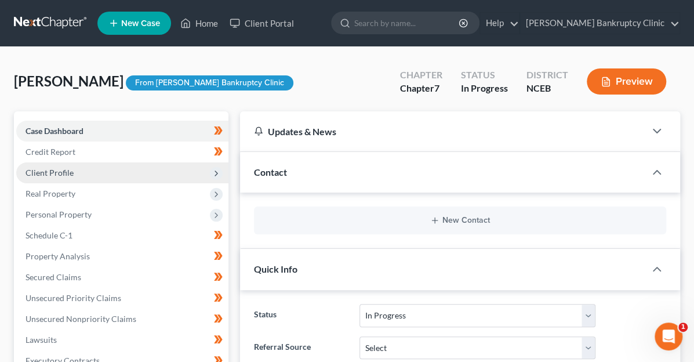
click at [48, 172] on span "Client Profile" at bounding box center [50, 172] width 48 height 10
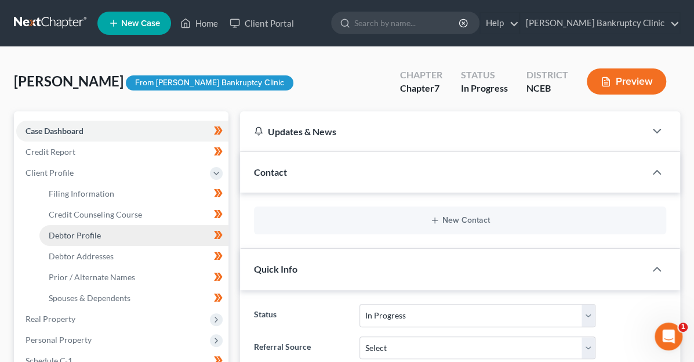
click at [79, 236] on span "Debtor Profile" at bounding box center [75, 235] width 52 height 10
select select "3"
select select "0"
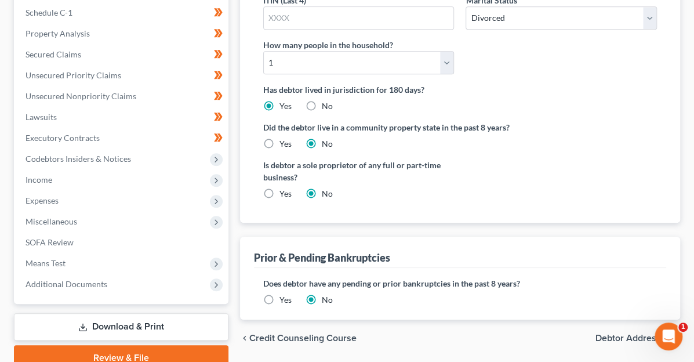
scroll to position [232, 0]
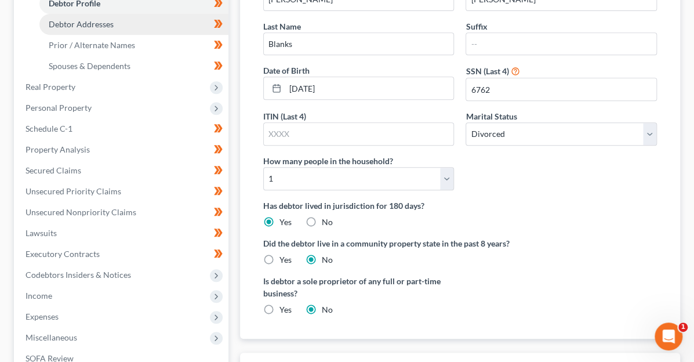
click at [85, 19] on span "Debtor Addresses" at bounding box center [81, 24] width 65 height 10
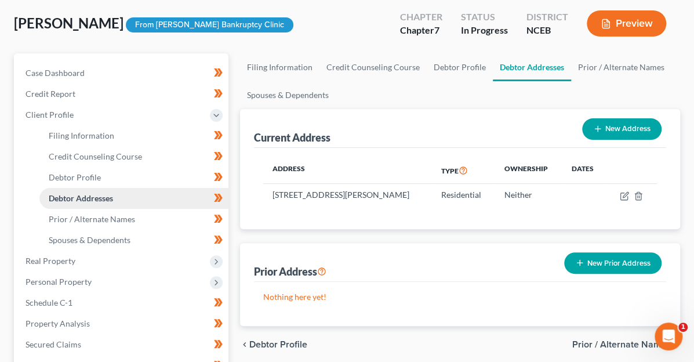
scroll to position [116, 0]
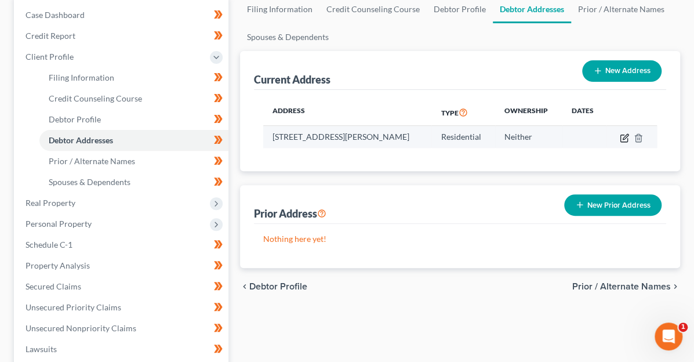
click at [621, 137] on icon "button" at bounding box center [624, 137] width 9 height 9
select select "28"
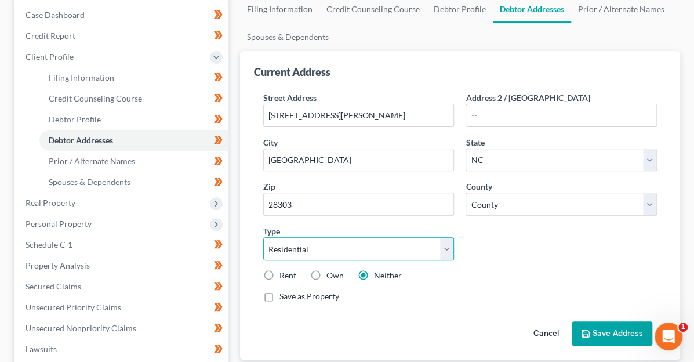
click at [454, 237] on select "Select Residential Mailing Rental Business" at bounding box center [358, 248] width 191 height 23
click at [437, 237] on select "Select Residential Mailing Rental Business" at bounding box center [358, 248] width 191 height 23
select select "1"
click at [602, 321] on button "Save Address" at bounding box center [611, 333] width 81 height 24
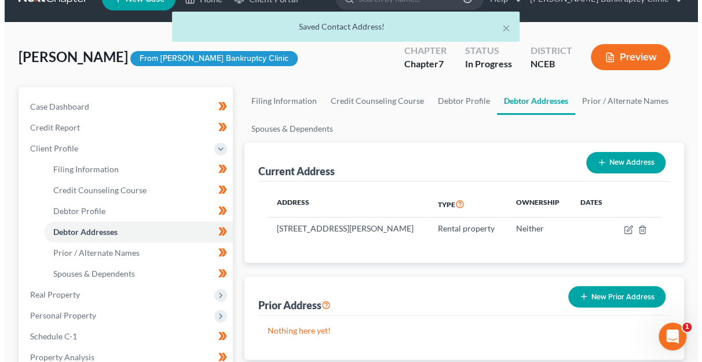
scroll to position [0, 0]
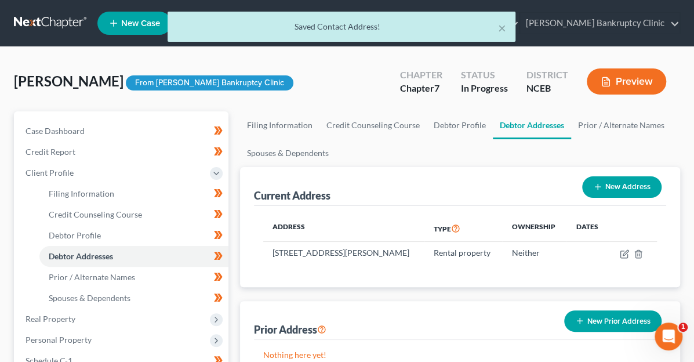
click at [626, 79] on button "Preview" at bounding box center [626, 81] width 79 height 26
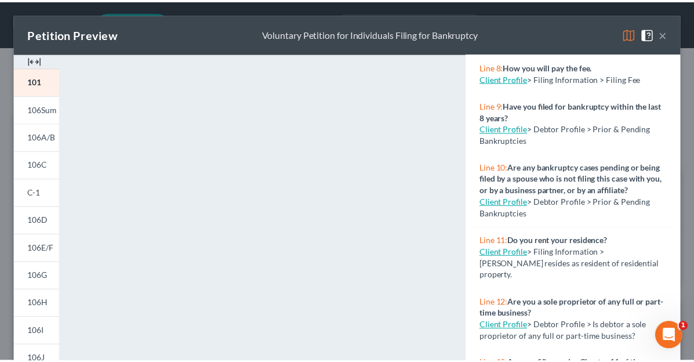
scroll to position [522, 0]
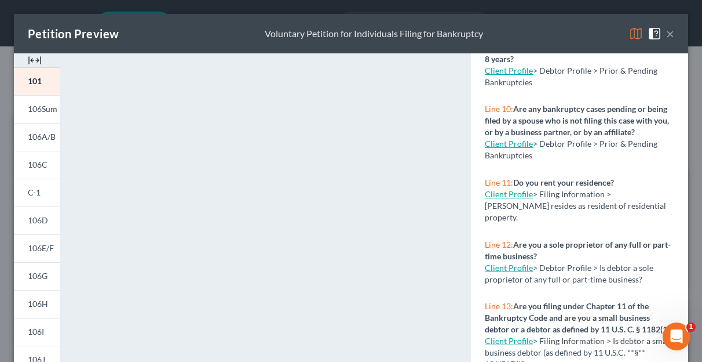
click at [517, 199] on link "Client Profile" at bounding box center [509, 194] width 48 height 10
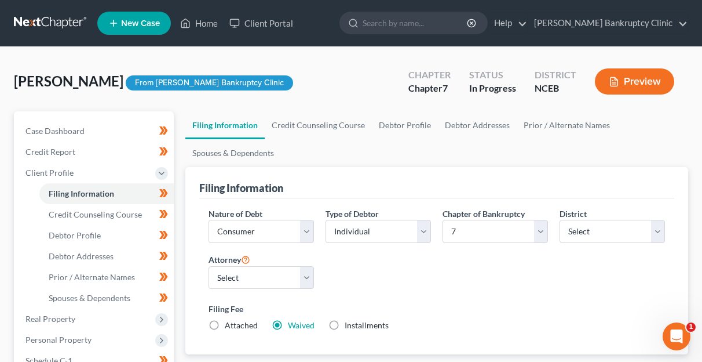
select select "1"
select select "0"
select select "57"
select select "0"
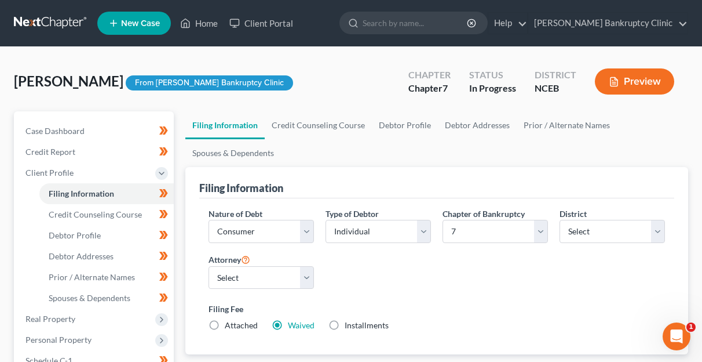
select select "28"
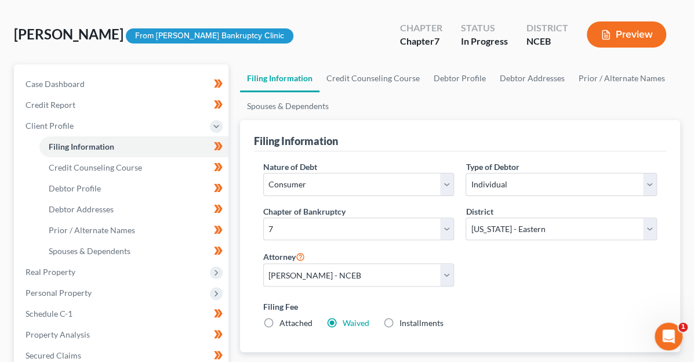
scroll to position [34, 0]
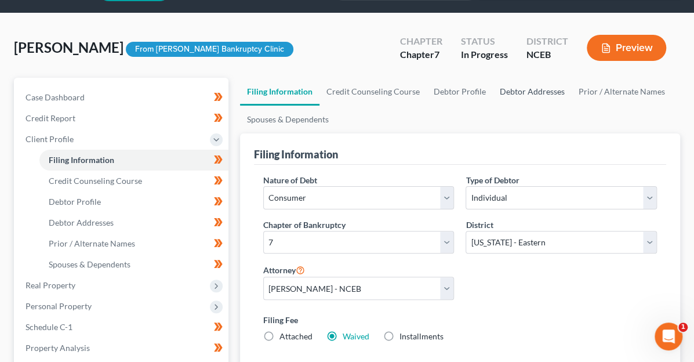
click at [493, 90] on link "Debtor Addresses" at bounding box center [532, 92] width 79 height 28
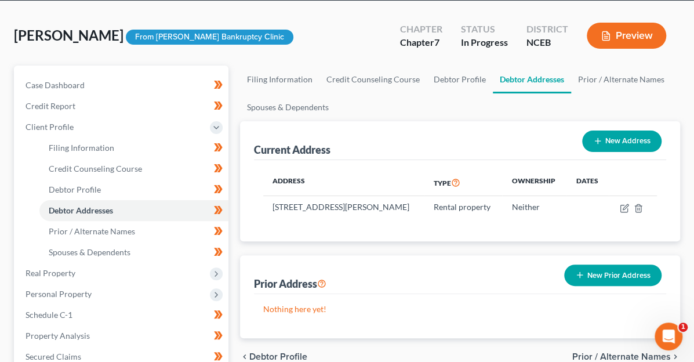
scroll to position [116, 0]
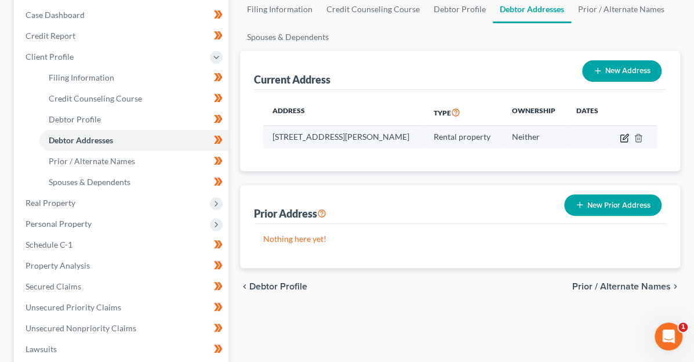
click at [625, 136] on icon "button" at bounding box center [624, 137] width 9 height 9
select select "28"
select select "25"
select select "2"
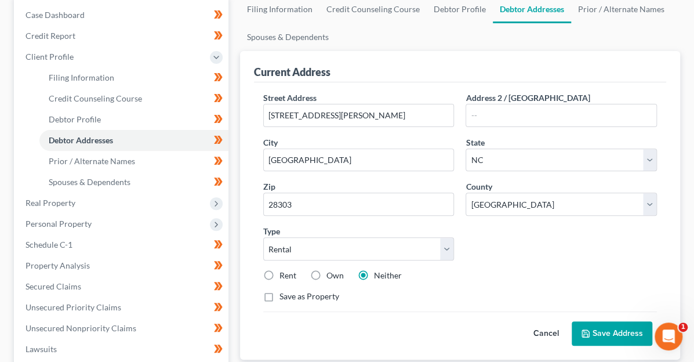
click at [279, 269] on label "Rent" at bounding box center [287, 275] width 17 height 12
click at [284, 269] on input "Rent" at bounding box center [288, 273] width 8 height 8
radio input "true"
click at [617, 321] on button "Save Address" at bounding box center [611, 333] width 81 height 24
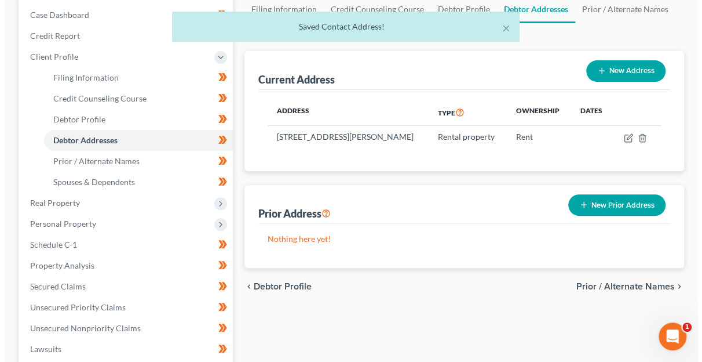
scroll to position [0, 0]
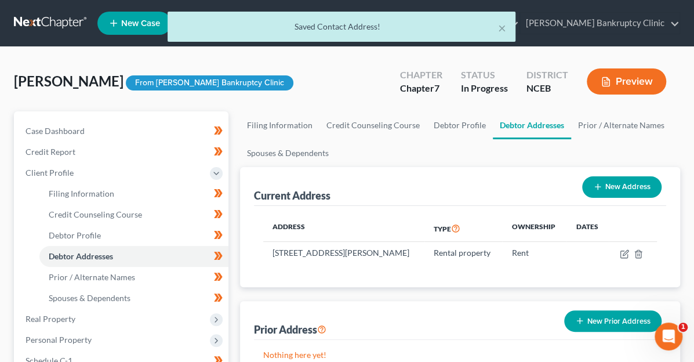
click at [617, 83] on button "Preview" at bounding box center [626, 81] width 79 height 26
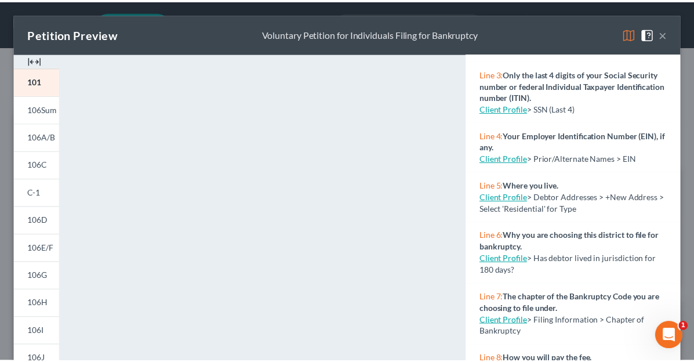
scroll to position [174, 0]
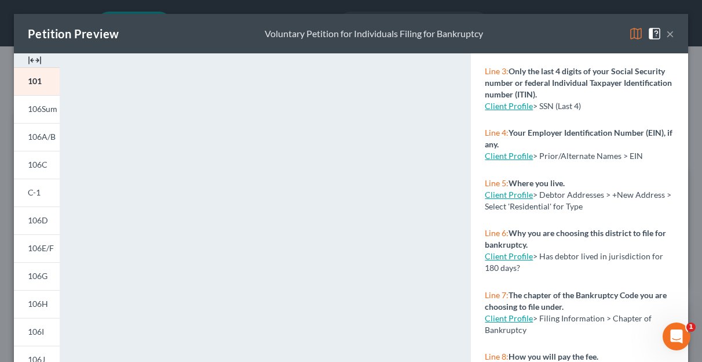
click at [666, 36] on button "×" at bounding box center [670, 34] width 8 height 14
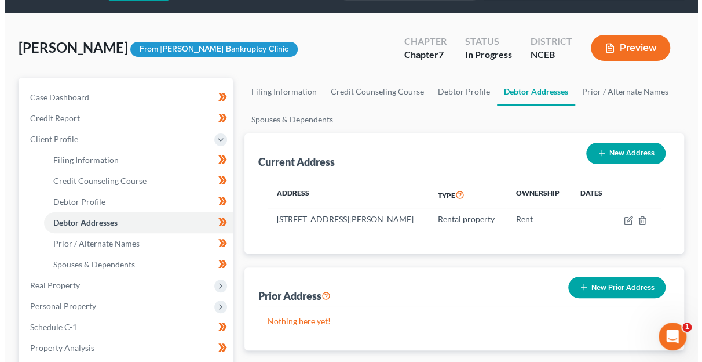
scroll to position [58, 0]
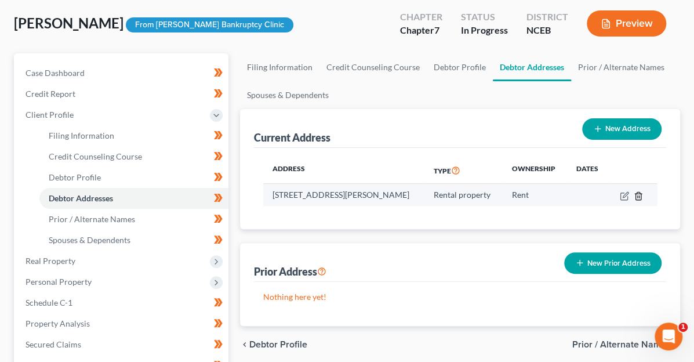
click at [636, 195] on icon "button" at bounding box center [637, 195] width 9 height 9
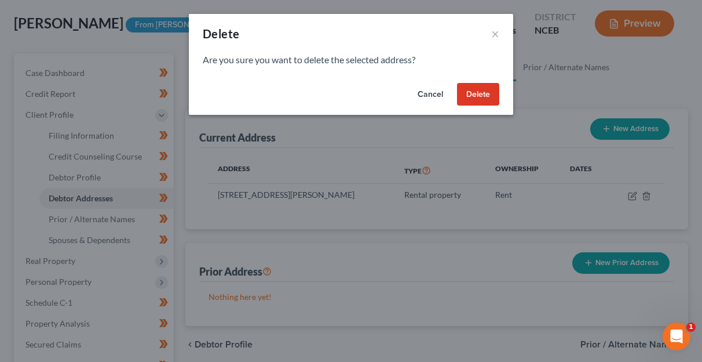
click at [476, 94] on button "Delete" at bounding box center [478, 94] width 42 height 23
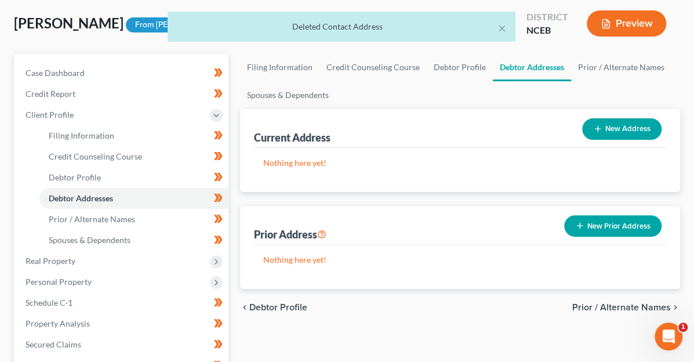
click at [632, 128] on button "New Address" at bounding box center [621, 128] width 79 height 21
select select "0"
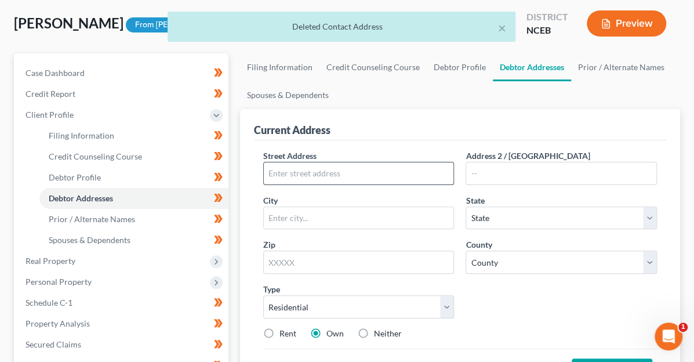
click at [264, 169] on input "text" at bounding box center [359, 173] width 190 height 22
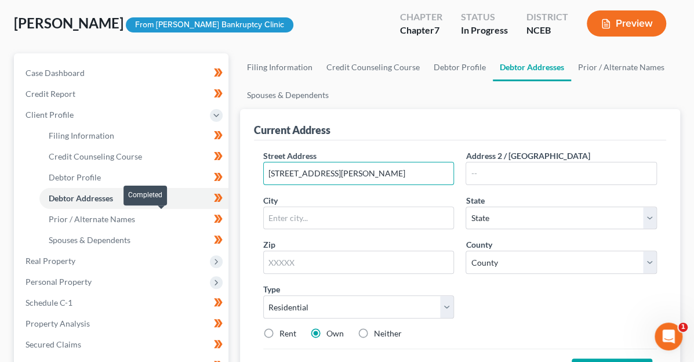
type input "[STREET_ADDRESS][PERSON_NAME]"
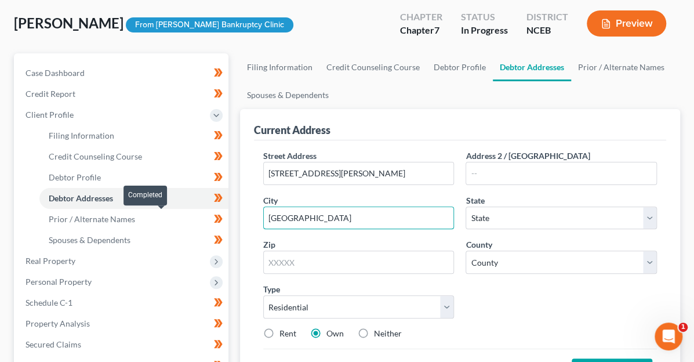
type input "[GEOGRAPHIC_DATA]"
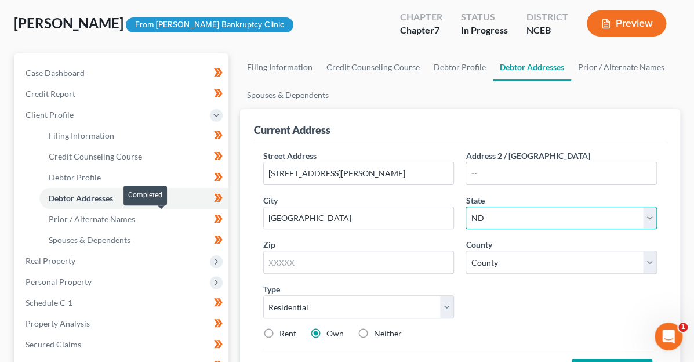
select select "28"
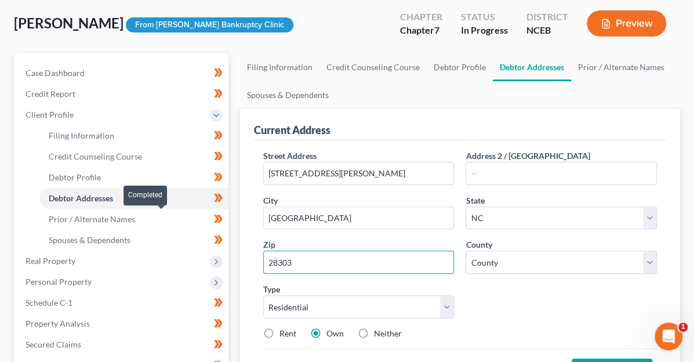
type input "28303"
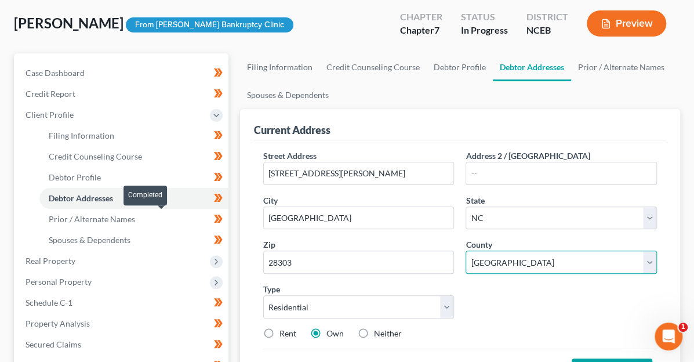
select select "25"
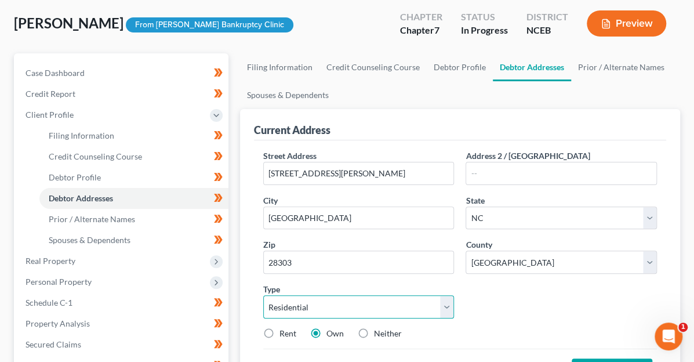
click at [454, 295] on select "Select Residential Mailing Rental Business" at bounding box center [358, 306] width 191 height 23
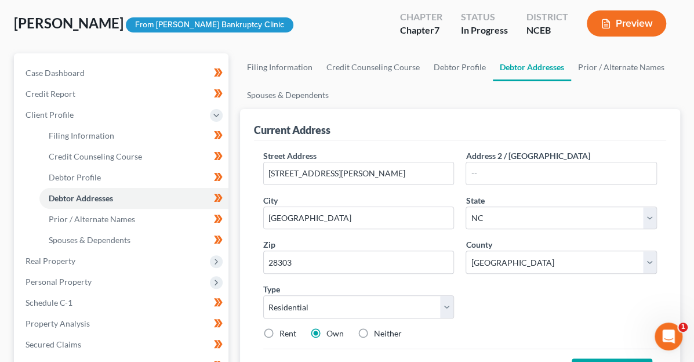
click at [279, 327] on label "Rent" at bounding box center [287, 333] width 17 height 12
click at [284, 327] on input "Rent" at bounding box center [288, 331] width 8 height 8
radio input "true"
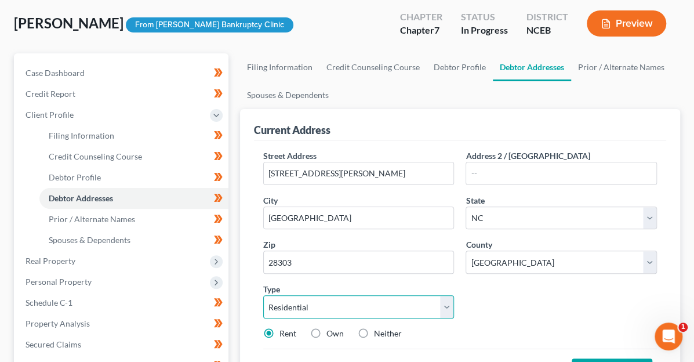
click at [454, 295] on select "Select Residential Mailing Rental Business" at bounding box center [358, 306] width 191 height 23
select select "2"
click at [437, 295] on select "Select Residential Mailing Rental Business" at bounding box center [358, 306] width 191 height 23
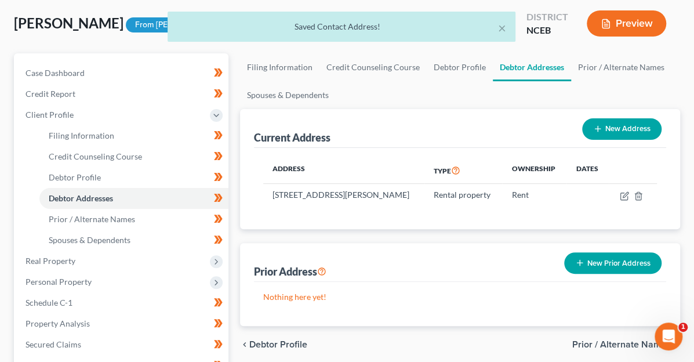
click at [619, 28] on div "× Saved Contact Address!" at bounding box center [341, 30] width 694 height 36
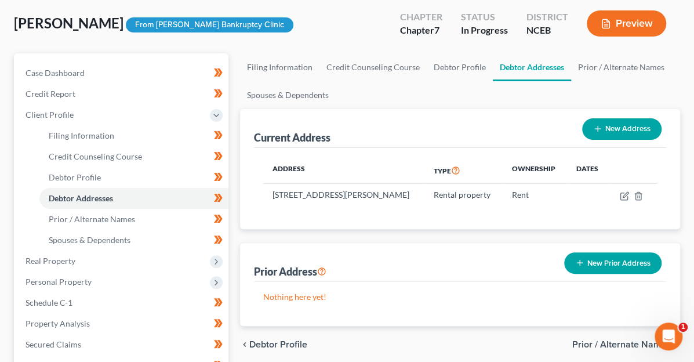
click at [607, 21] on icon "button" at bounding box center [605, 24] width 7 height 9
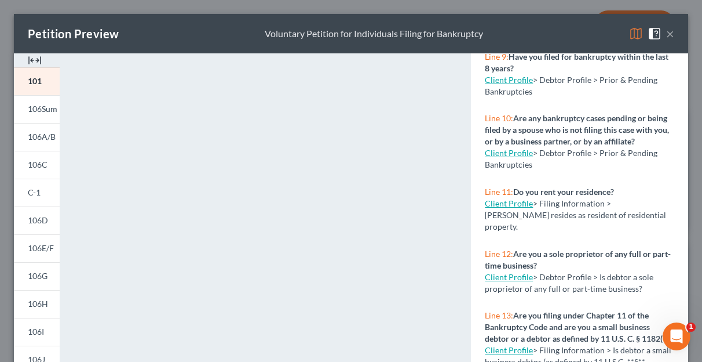
scroll to position [522, 0]
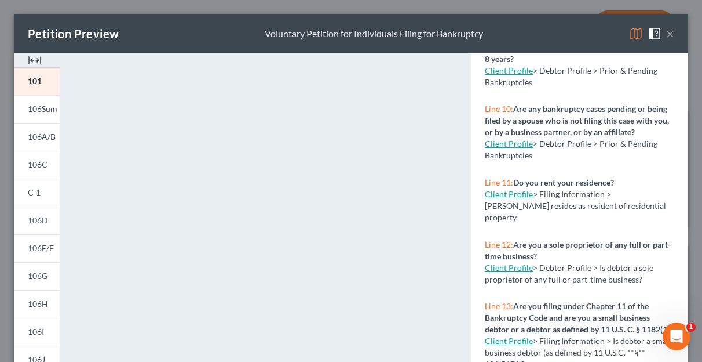
click at [497, 199] on link "Client Profile" at bounding box center [509, 194] width 48 height 10
select select "1"
select select "0"
select select "57"
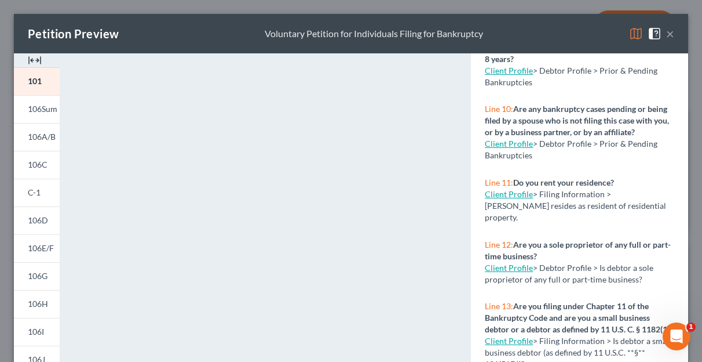
select select "0"
select select "28"
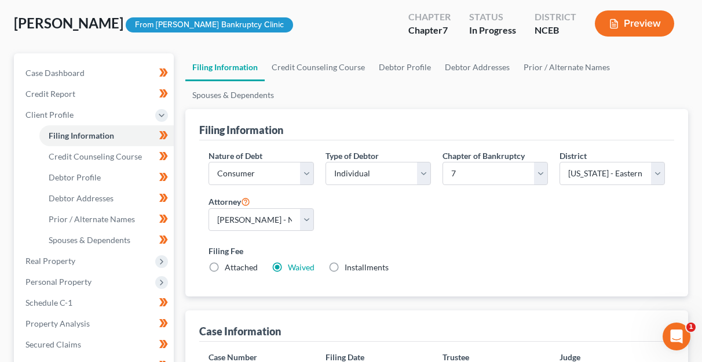
select select "1"
select select "0"
select select "57"
select select "0"
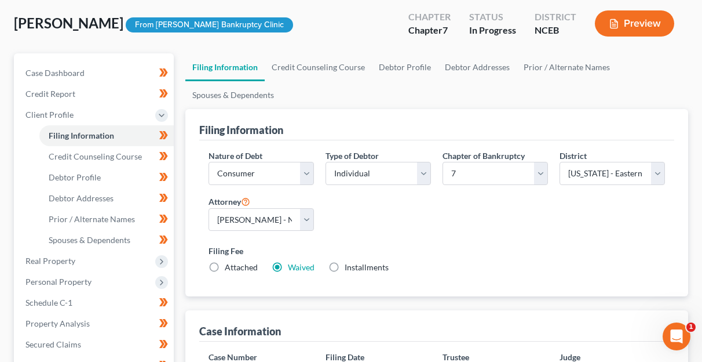
select select "28"
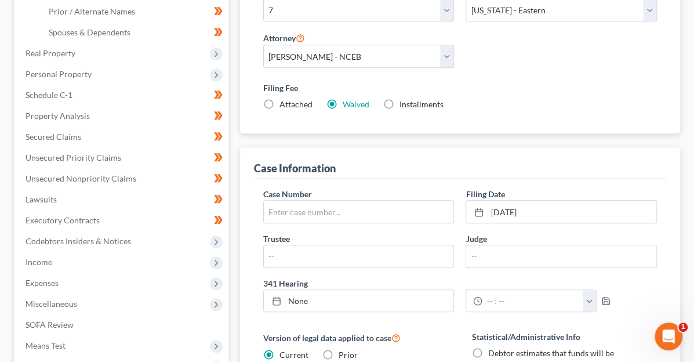
scroll to position [497, 0]
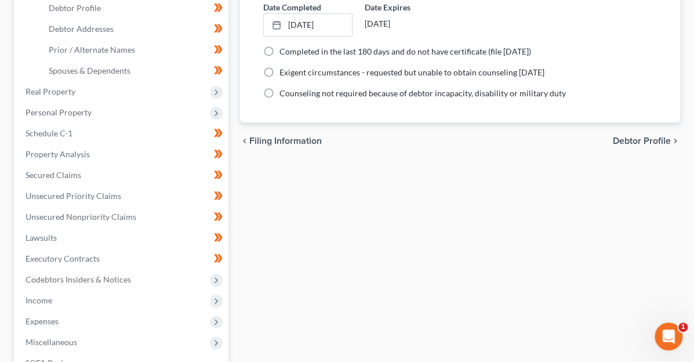
scroll to position [232, 0]
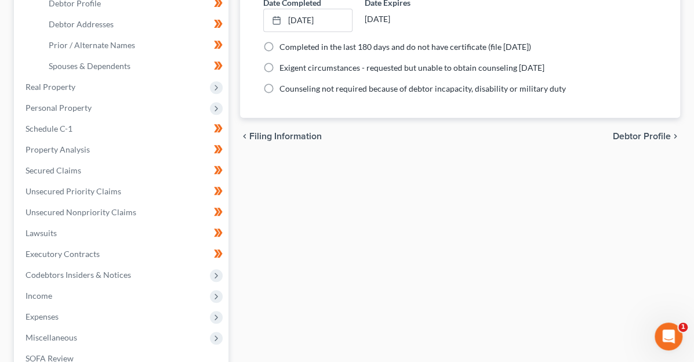
click at [622, 135] on span "Debtor Profile" at bounding box center [642, 136] width 58 height 9
select select "3"
select select "0"
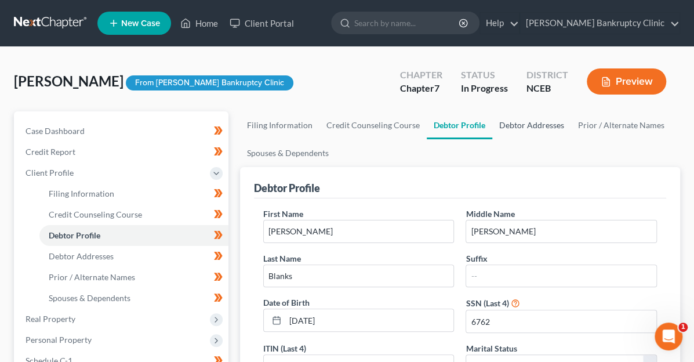
click at [492, 126] on link "Debtor Addresses" at bounding box center [531, 125] width 79 height 28
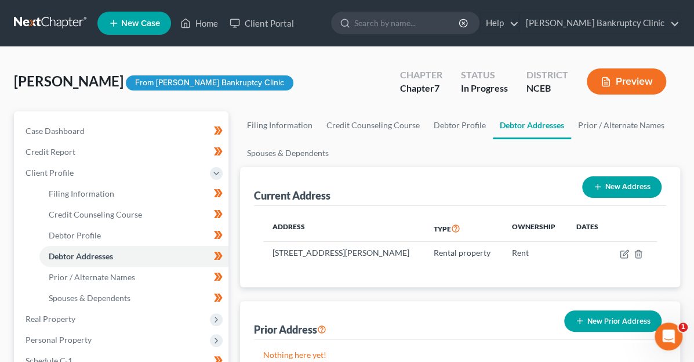
scroll to position [58, 0]
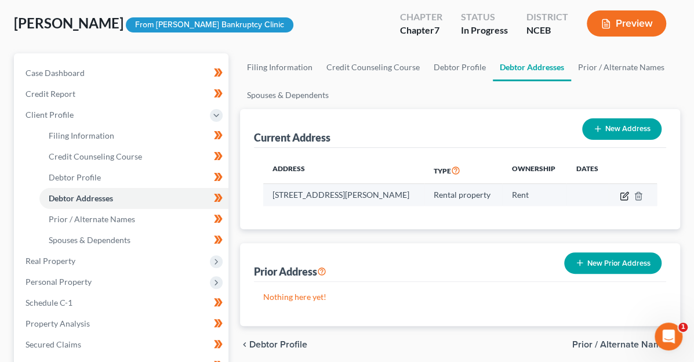
click at [622, 193] on icon "button" at bounding box center [624, 195] width 9 height 9
select select "28"
select select "25"
select select "2"
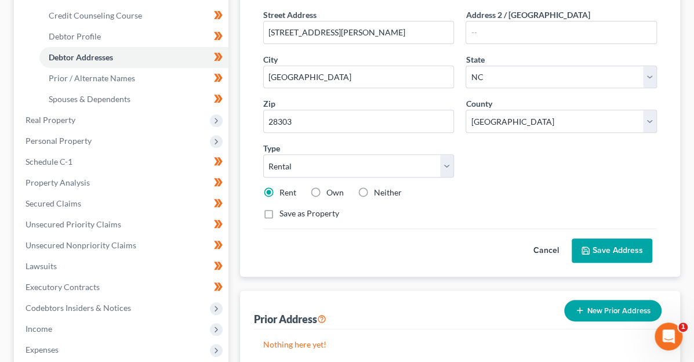
scroll to position [174, 0]
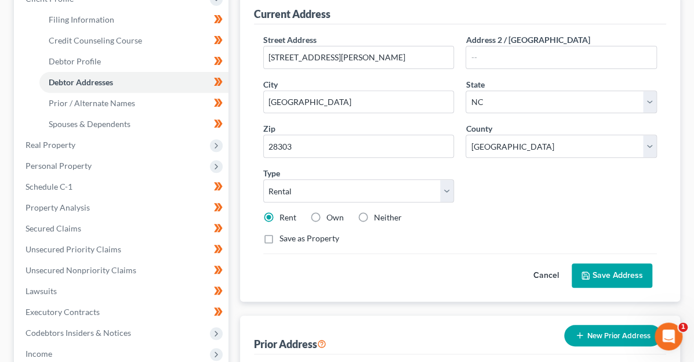
click at [279, 232] on label "Save as Property" at bounding box center [309, 238] width 60 height 12
click at [284, 232] on input "Save as Property" at bounding box center [288, 236] width 8 height 8
click at [279, 232] on label "Save as Property" at bounding box center [309, 238] width 60 height 12
click at [284, 232] on input "Save as Property" at bounding box center [288, 236] width 8 height 8
checkbox input "false"
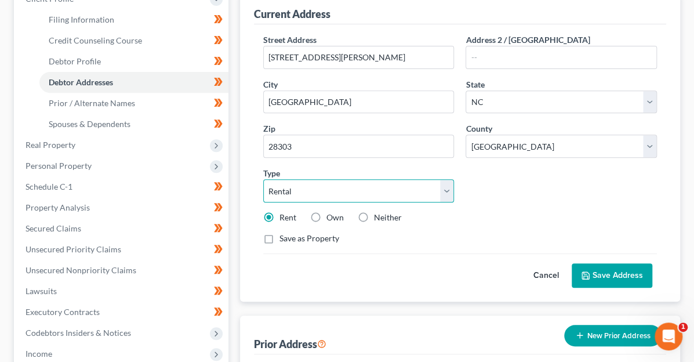
click at [454, 179] on select "Select Residential Mailing Rental Business" at bounding box center [358, 190] width 191 height 23
click at [437, 179] on select "Select Residential Mailing Rental Business" at bounding box center [358, 190] width 191 height 23
click at [454, 179] on select "Select Residential Mailing Rental Business" at bounding box center [358, 190] width 191 height 23
select select "0"
click at [437, 179] on select "Select Residential Mailing Rental Business" at bounding box center [358, 190] width 191 height 23
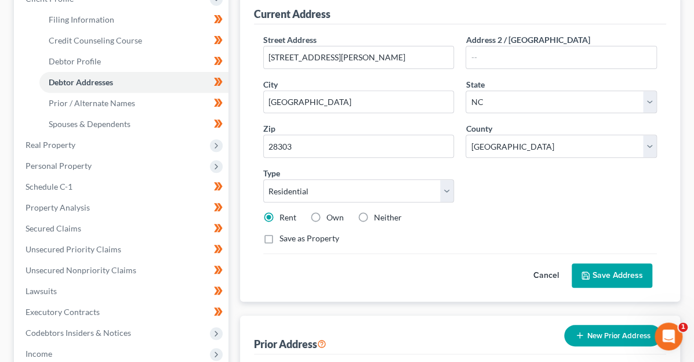
click at [467, 137] on div "Street Address * [STREET_ADDRESS][PERSON_NAME] * [GEOGRAPHIC_DATA] * State [US_…" at bounding box center [459, 144] width 405 height 220
click at [612, 263] on button "Save Address" at bounding box center [611, 275] width 81 height 24
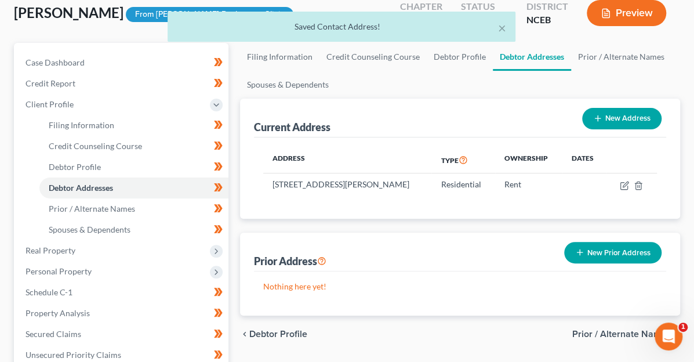
scroll to position [0, 0]
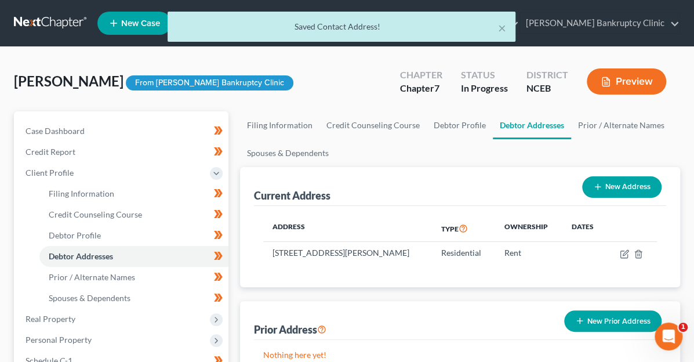
click at [619, 82] on button "Preview" at bounding box center [626, 81] width 79 height 26
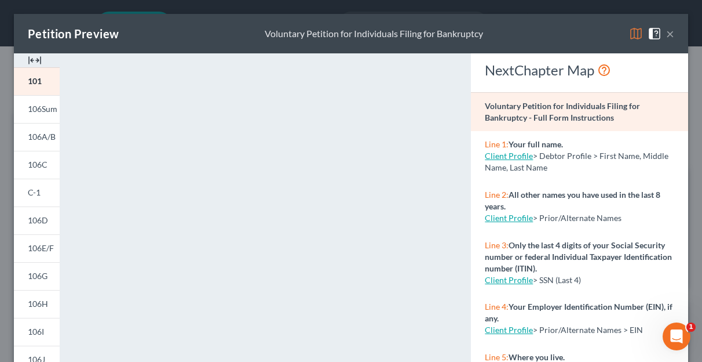
click at [666, 35] on button "×" at bounding box center [670, 34] width 8 height 14
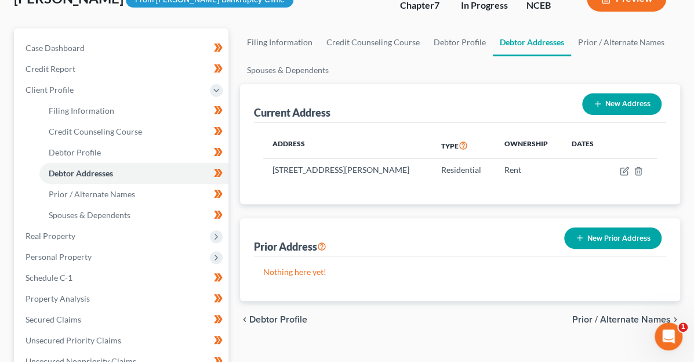
scroll to position [58, 0]
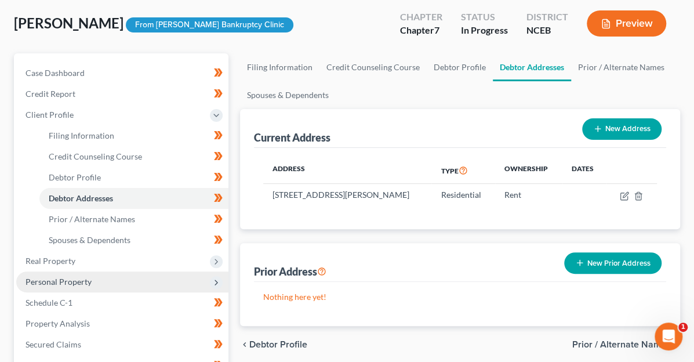
click at [85, 279] on span "Personal Property" at bounding box center [59, 281] width 66 height 10
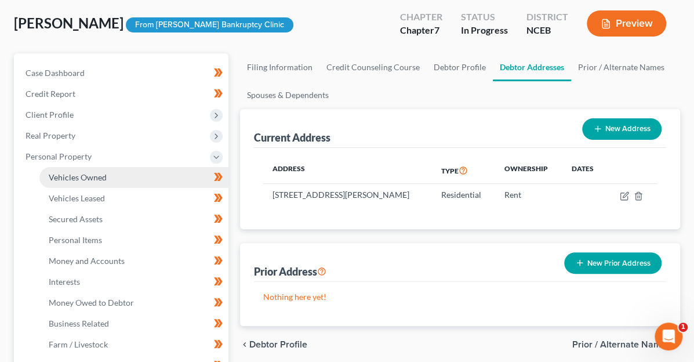
click at [85, 177] on span "Vehicles Owned" at bounding box center [78, 177] width 58 height 10
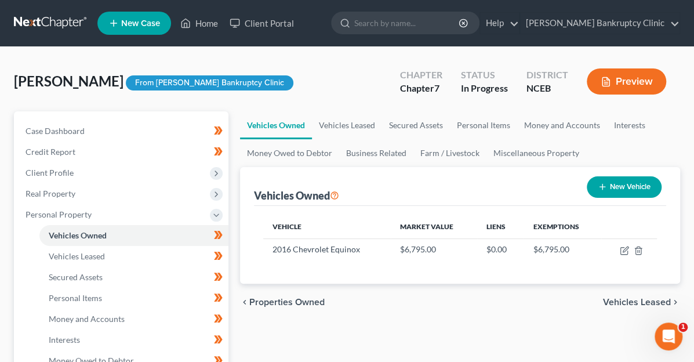
click at [632, 297] on span "Vehicles Leased" at bounding box center [637, 301] width 68 height 9
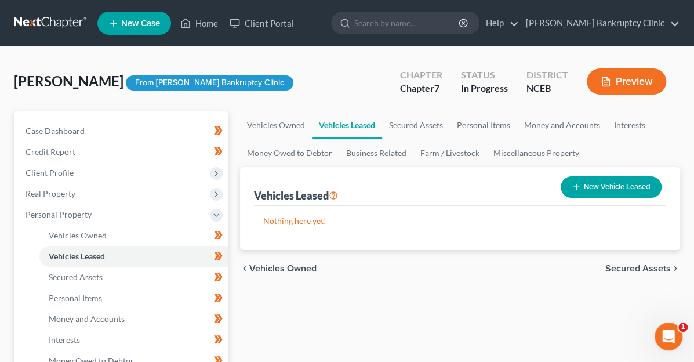
click at [638, 268] on span "Secured Assets" at bounding box center [637, 268] width 65 height 9
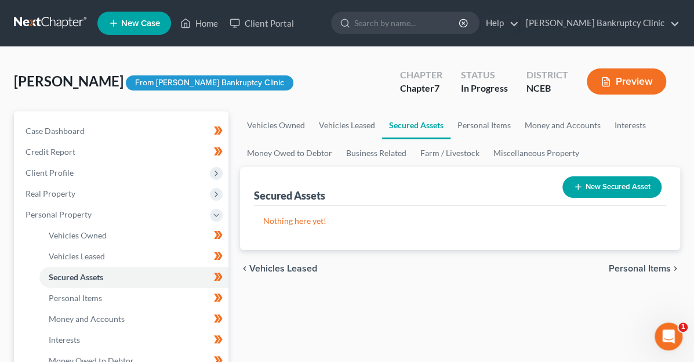
click at [638, 268] on span "Personal Items" at bounding box center [640, 268] width 62 height 9
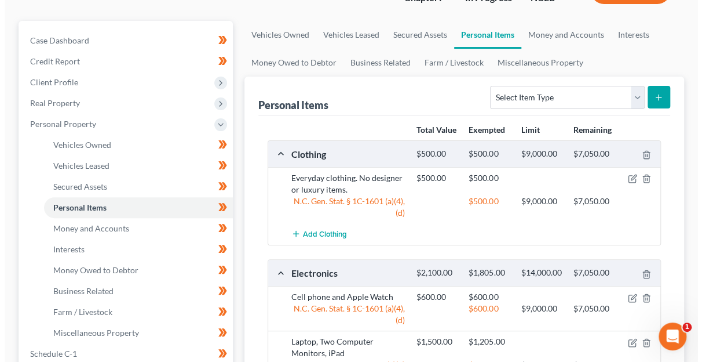
scroll to position [116, 0]
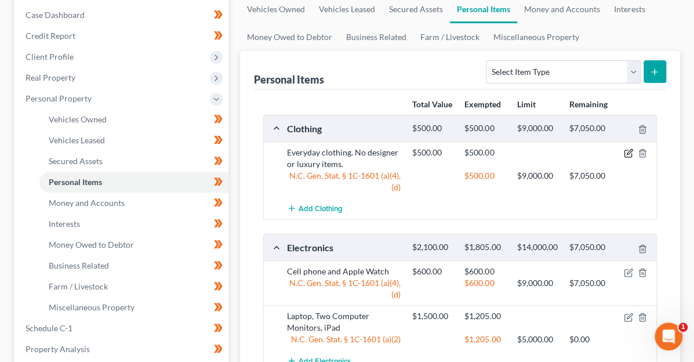
click at [624, 150] on icon "button" at bounding box center [627, 153] width 7 height 7
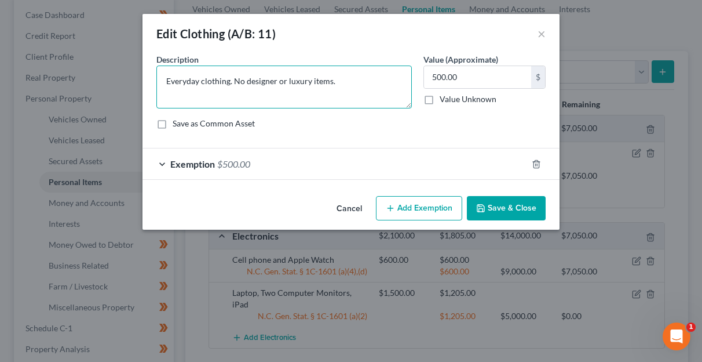
drag, startPoint x: 339, startPoint y: 78, endPoint x: 230, endPoint y: 75, distance: 109.0
click at [230, 75] on textarea "Everyday clothing. No designer or luxury items." at bounding box center [284, 86] width 256 height 43
type textarea "Everyday clothing."
click at [330, 81] on textarea "Everyday clothing.250" at bounding box center [284, 86] width 256 height 43
type textarea "Everyday clothing"
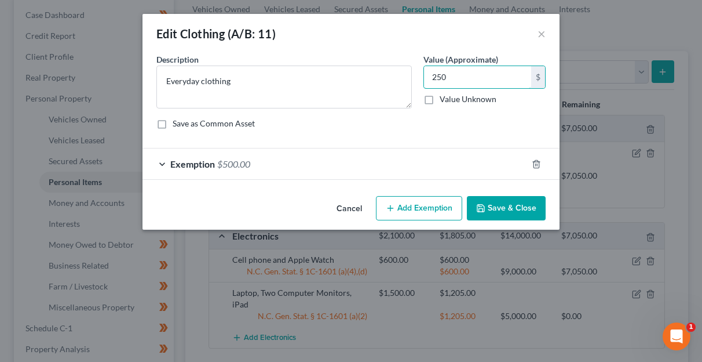
type input "250"
click at [234, 162] on span "$500.00" at bounding box center [233, 163] width 33 height 11
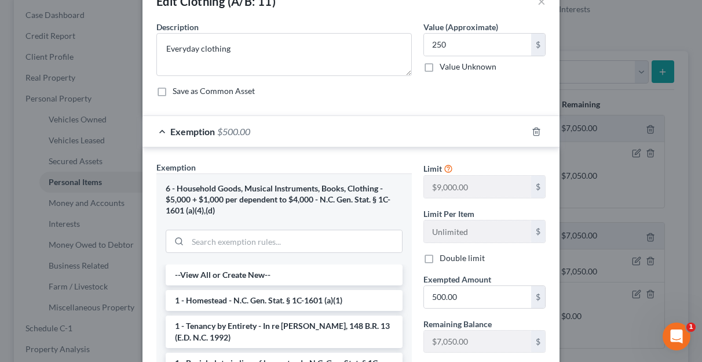
scroll to position [58, 0]
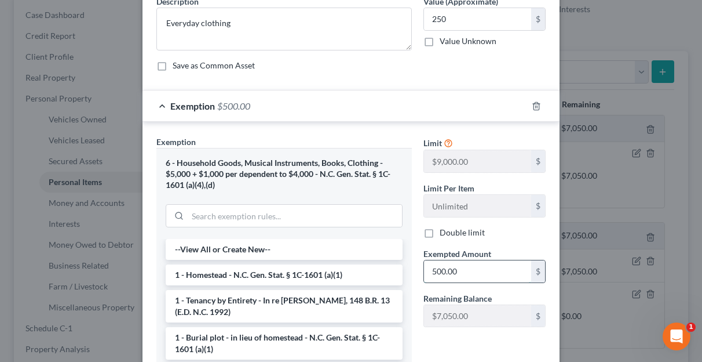
click at [440, 271] on input "500.00" at bounding box center [477, 271] width 107 height 22
type input "250"
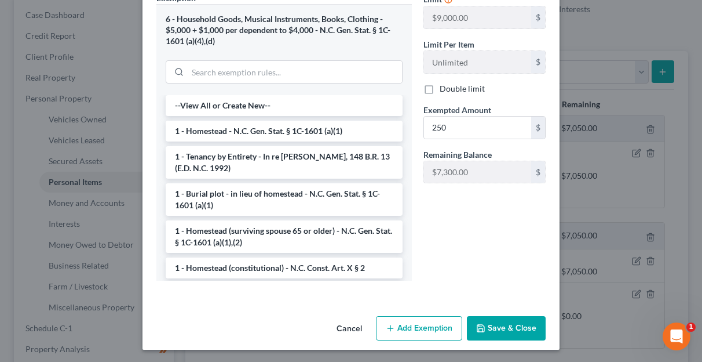
click at [500, 323] on button "Save & Close" at bounding box center [506, 328] width 79 height 24
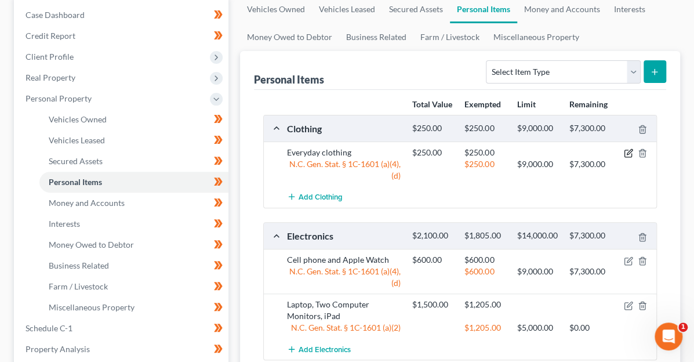
click at [624, 151] on icon "button" at bounding box center [627, 153] width 7 height 7
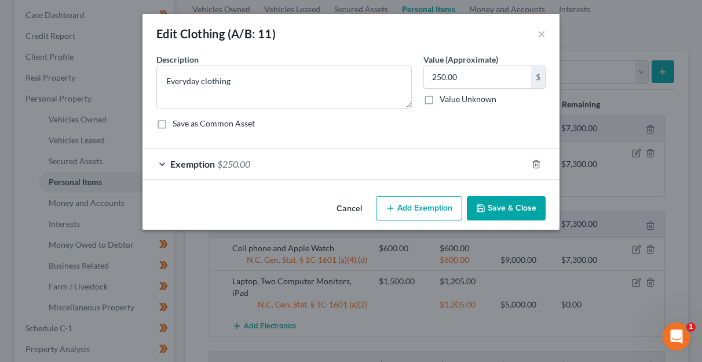
click at [299, 157] on div "Exemption $250.00" at bounding box center [335, 163] width 385 height 31
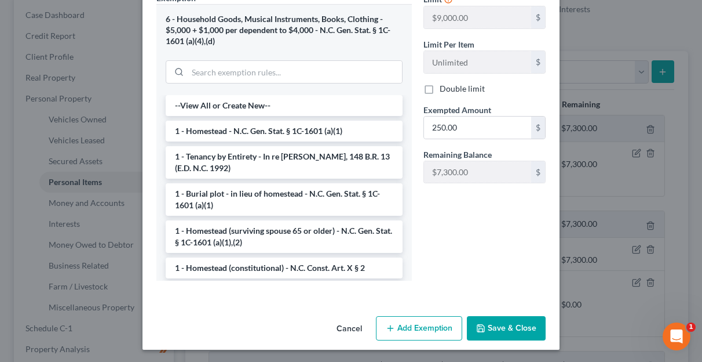
click at [508, 317] on button "Save & Close" at bounding box center [506, 328] width 79 height 24
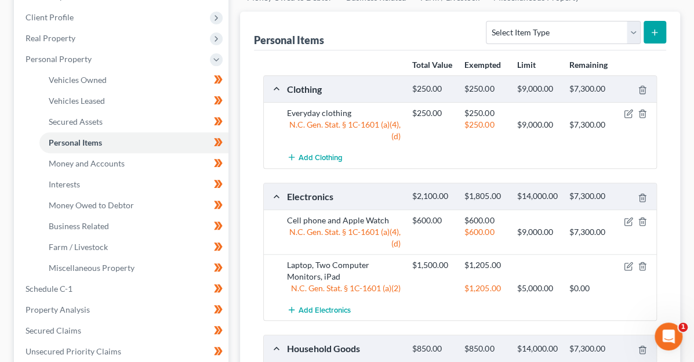
scroll to position [174, 0]
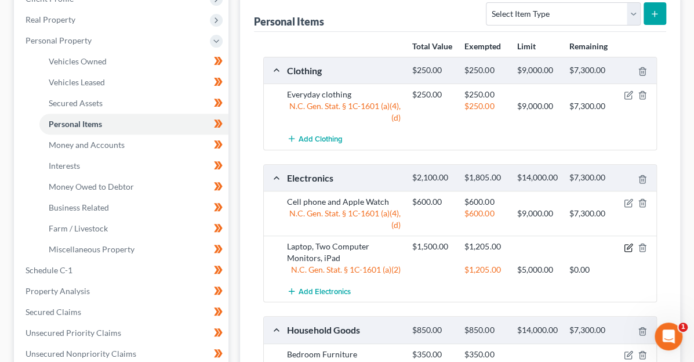
click at [625, 243] on icon "button" at bounding box center [628, 247] width 9 height 9
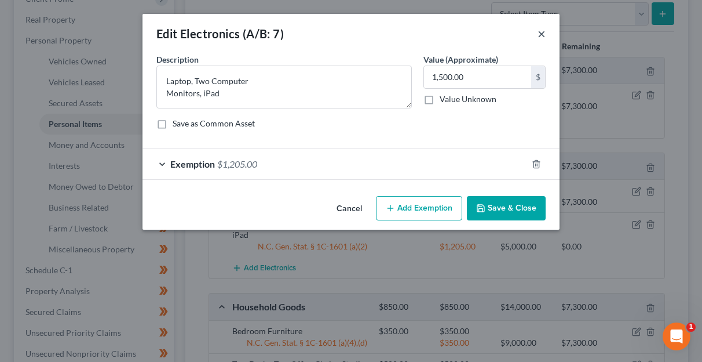
click at [540, 36] on button "×" at bounding box center [542, 34] width 8 height 14
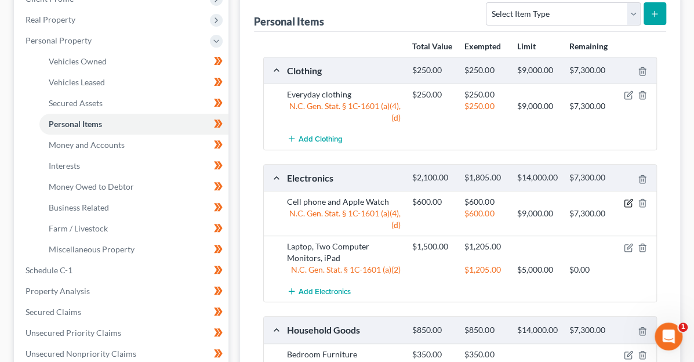
click at [629, 198] on icon "button" at bounding box center [628, 202] width 9 height 9
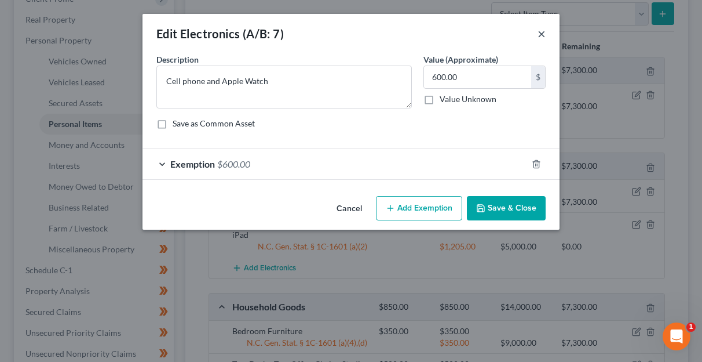
click at [541, 32] on button "×" at bounding box center [542, 34] width 8 height 14
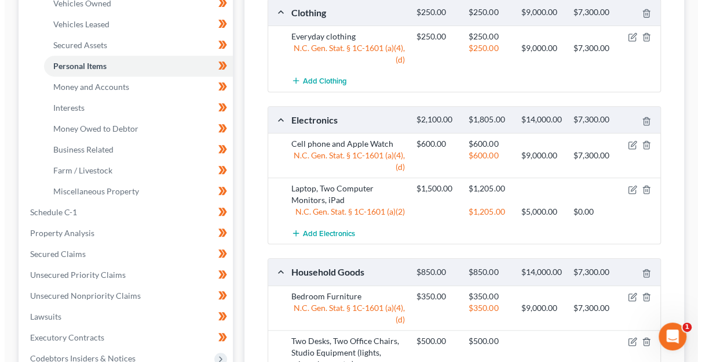
scroll to position [290, 0]
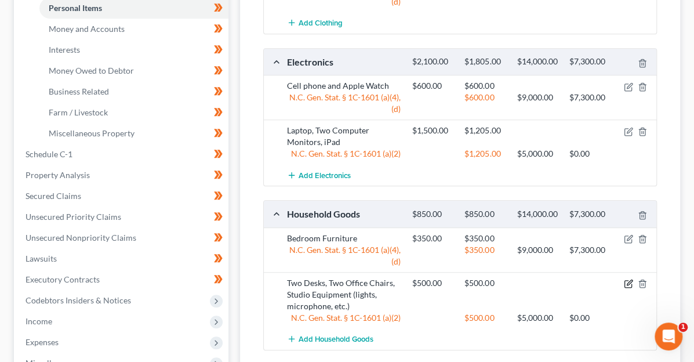
click at [629, 279] on icon "button" at bounding box center [628, 283] width 9 height 9
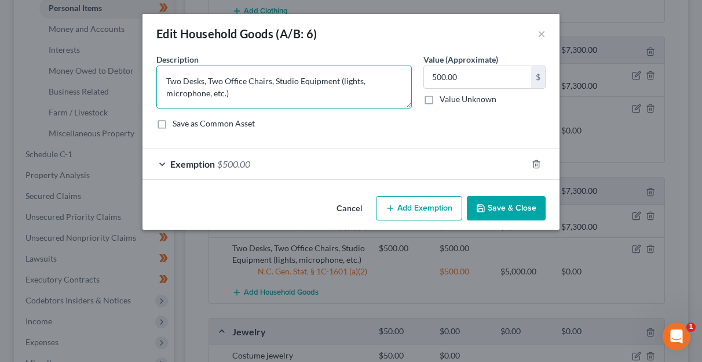
drag, startPoint x: 239, startPoint y: 92, endPoint x: 138, endPoint y: 72, distance: 102.7
click at [138, 72] on div "Edit Household Goods (A/B: 6) × An exemption set must first be selected from th…" at bounding box center [351, 181] width 702 height 362
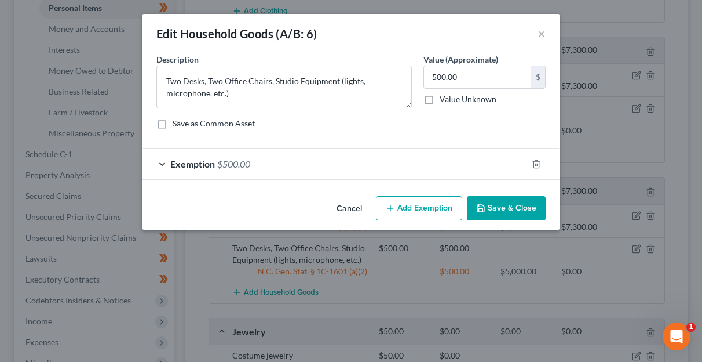
click at [476, 162] on div "Exemption $500.00" at bounding box center [335, 163] width 385 height 31
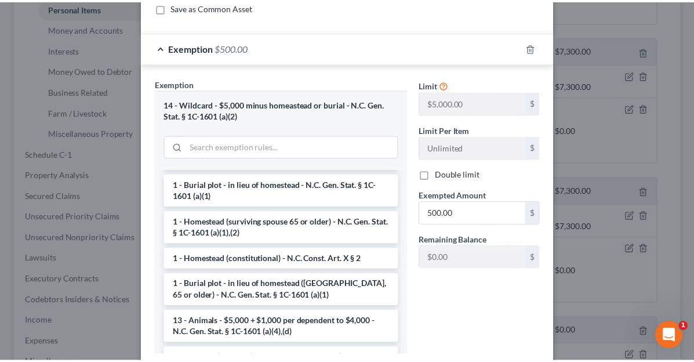
scroll to position [0, 0]
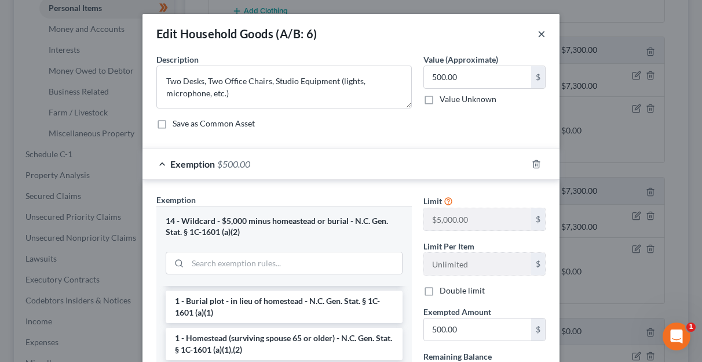
click at [538, 31] on button "×" at bounding box center [542, 34] width 8 height 14
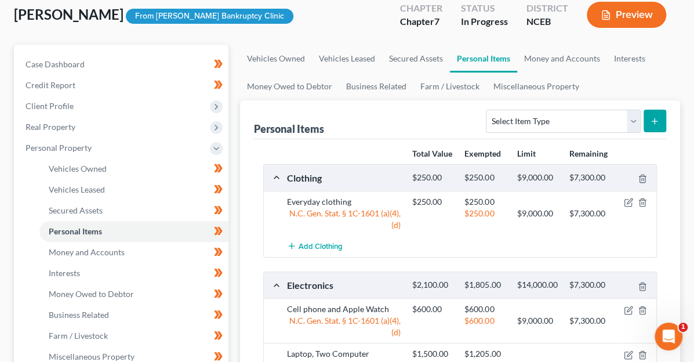
scroll to position [64, 0]
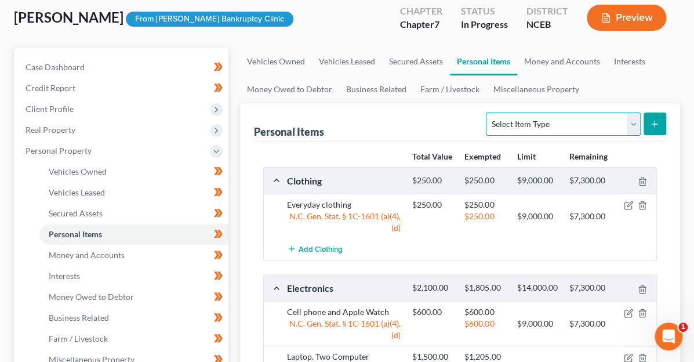
click at [633, 126] on select "Select Item Type Clothing (A/B: 11) Collectibles Of Value (A/B: 8) Electronics …" at bounding box center [563, 123] width 154 height 23
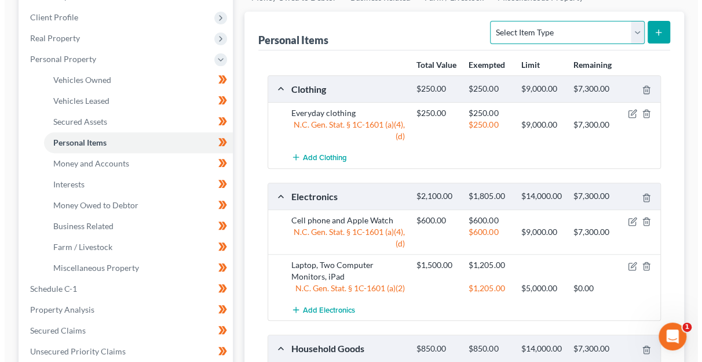
scroll to position [180, 0]
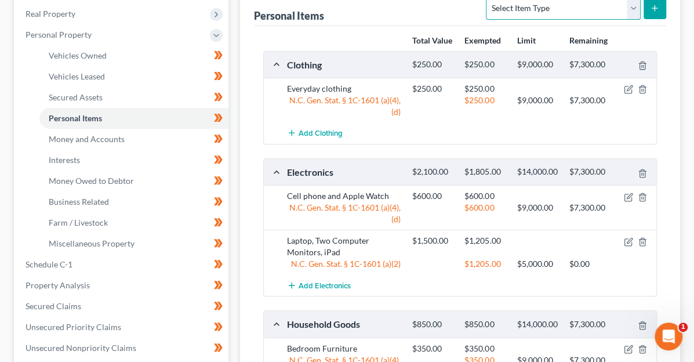
click at [634, 5] on select "Select Item Type Clothing (A/B: 11) Collectibles Of Value (A/B: 8) Electronics …" at bounding box center [563, 8] width 154 height 23
select select "electronics"
click at [486, 0] on select "Select Item Type Clothing (A/B: 11) Collectibles Of Value (A/B: 8) Electronics …" at bounding box center [563, 8] width 154 height 23
click at [653, 5] on icon "submit" at bounding box center [654, 7] width 9 height 9
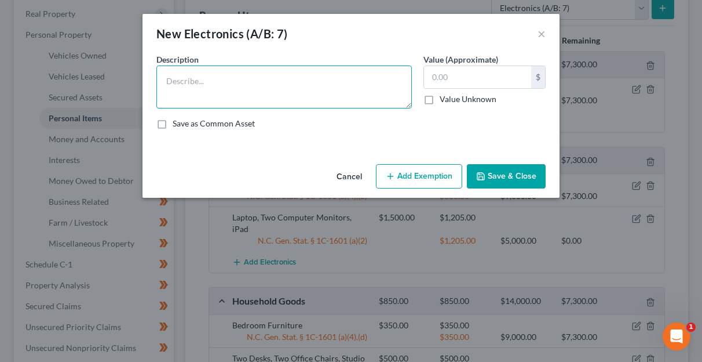
click at [267, 82] on textarea at bounding box center [284, 86] width 256 height 43
type textarea "Studio equipment (lights, camera, microphone)"
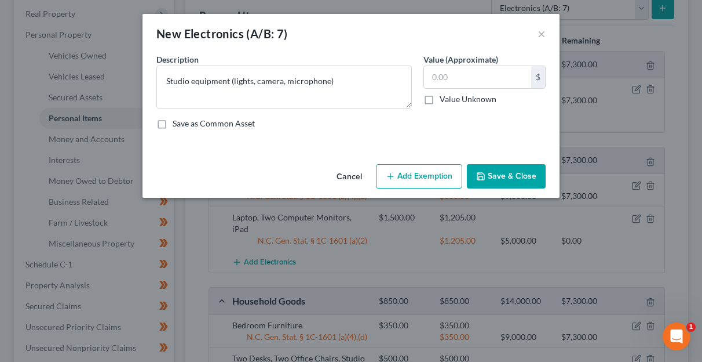
click at [515, 177] on button "Save & Close" at bounding box center [506, 176] width 79 height 24
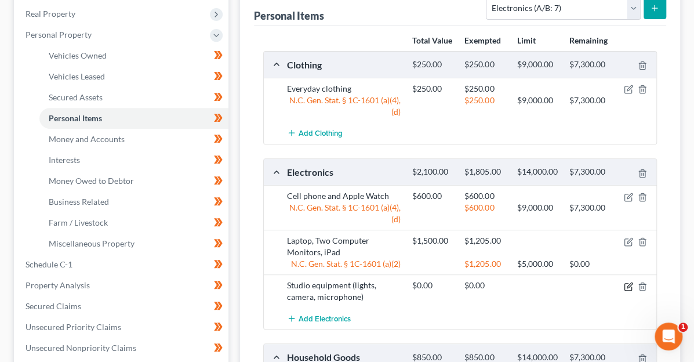
click at [627, 282] on icon "button" at bounding box center [628, 284] width 5 height 5
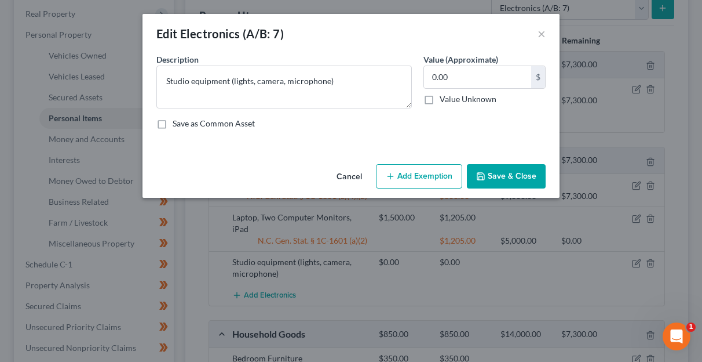
click at [416, 173] on button "Add Exemption" at bounding box center [419, 176] width 86 height 24
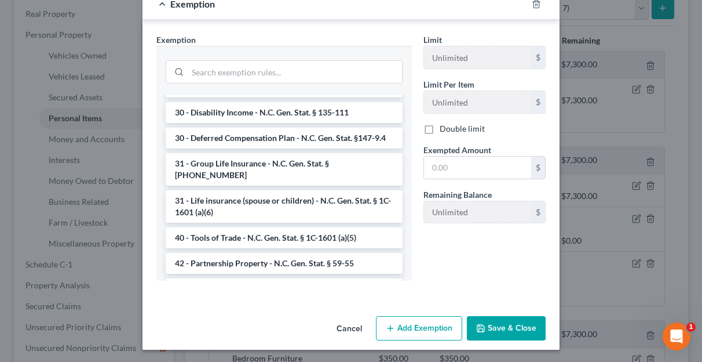
scroll to position [1043, 0]
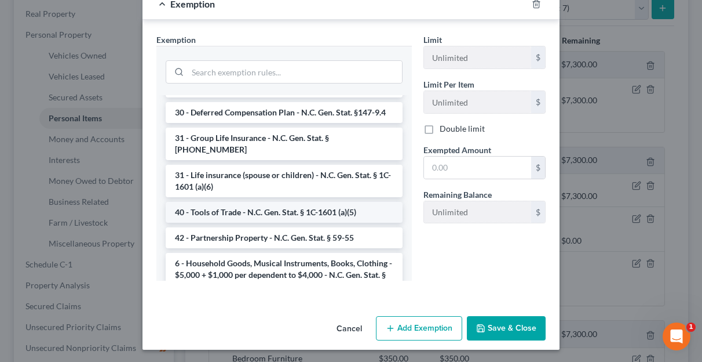
click at [319, 221] on li "40 - Tools of Trade - N.C. Gen. Stat. § 1C-1601 (a)(5)" at bounding box center [284, 212] width 237 height 21
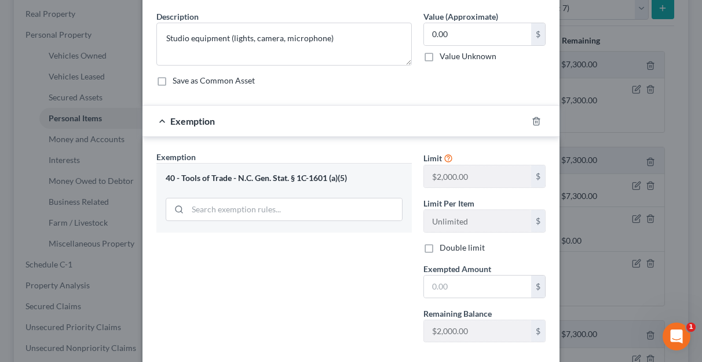
scroll to position [0, 0]
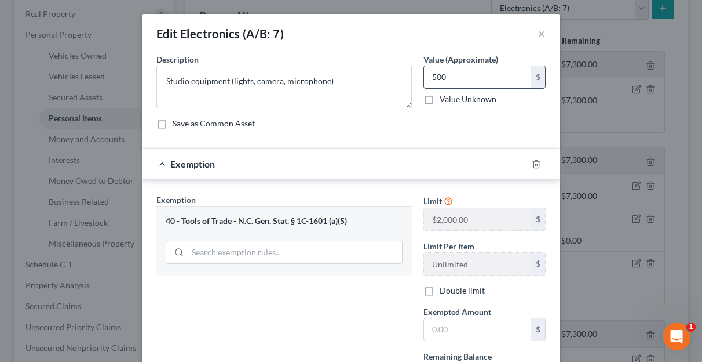
type input "500"
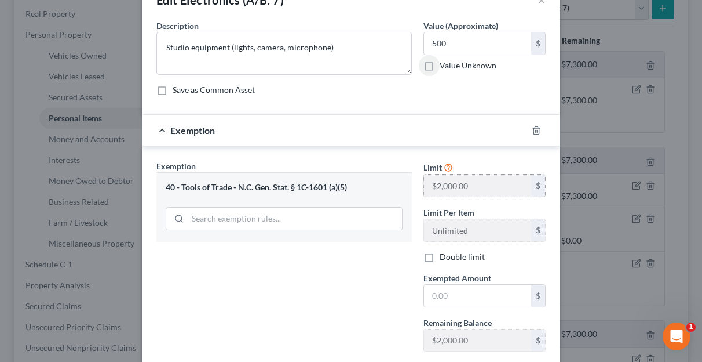
scroll to position [58, 0]
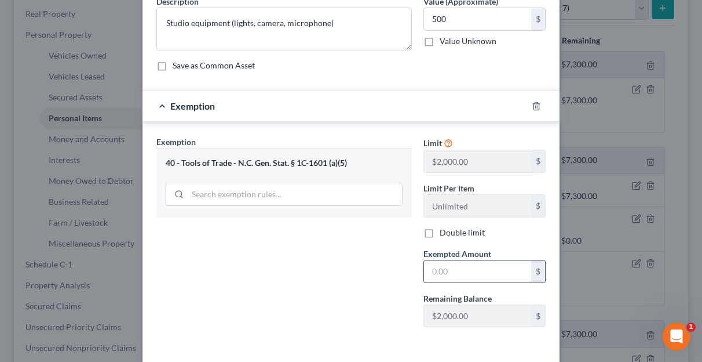
drag, startPoint x: 456, startPoint y: 269, endPoint x: 425, endPoint y: 265, distance: 31.6
click at [425, 265] on input "text" at bounding box center [477, 271] width 107 height 22
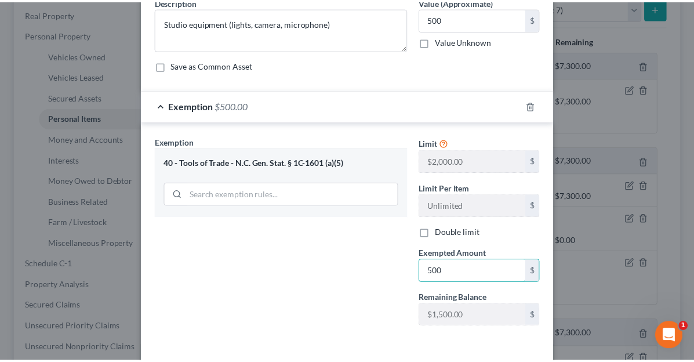
scroll to position [104, 0]
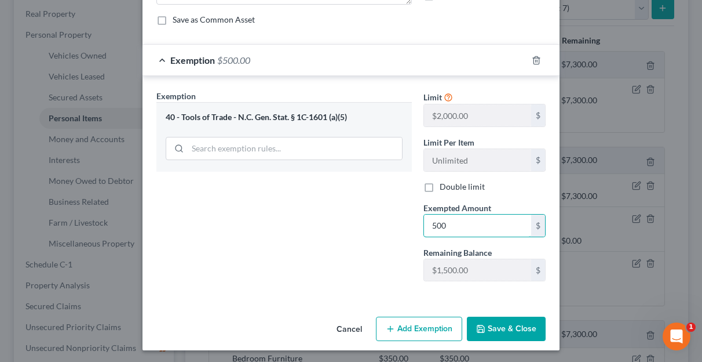
type input "500"
click at [508, 327] on button "Save & Close" at bounding box center [506, 328] width 79 height 24
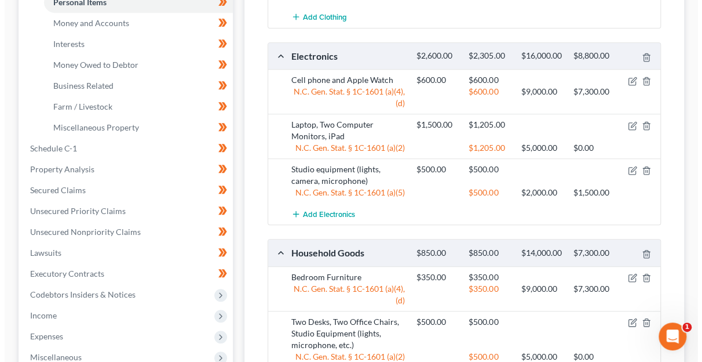
scroll to position [296, 0]
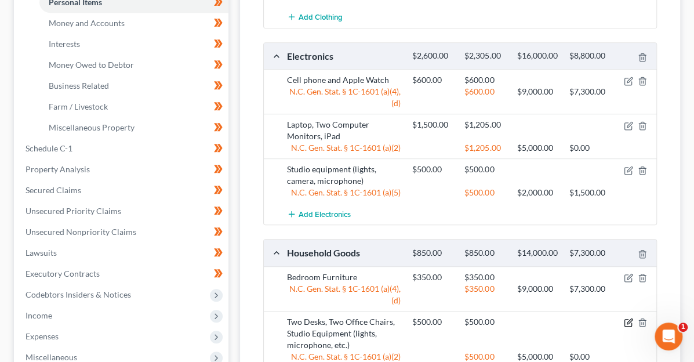
click at [628, 318] on icon "button" at bounding box center [628, 322] width 9 height 9
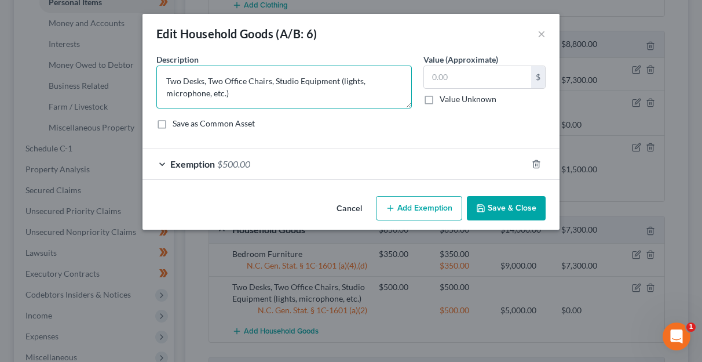
drag, startPoint x: 285, startPoint y: 96, endPoint x: 276, endPoint y: 82, distance: 16.4
click at [276, 82] on textarea "Two Desks, Two Office Chairs, Studio Equipment (lights, microphone, etc.)" at bounding box center [284, 86] width 256 height 43
type textarea "Two Desks, Two Office Chairs"
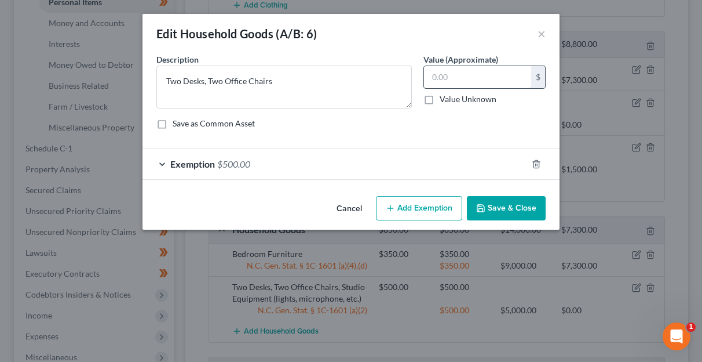
click at [478, 83] on input "text" at bounding box center [477, 77] width 107 height 22
type input "100"
click at [258, 167] on div "Exemption $500.00" at bounding box center [335, 163] width 385 height 31
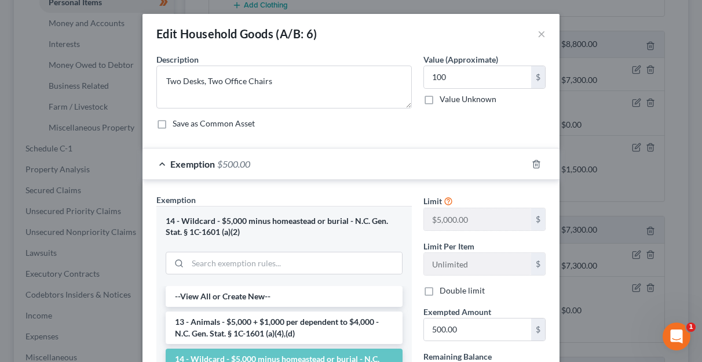
scroll to position [58, 0]
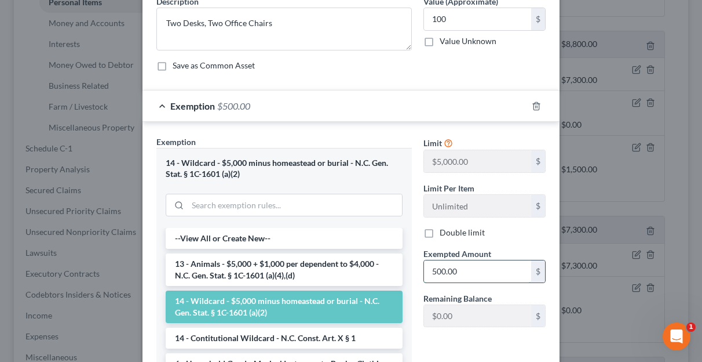
click at [464, 272] on input "500.00" at bounding box center [477, 271] width 107 height 22
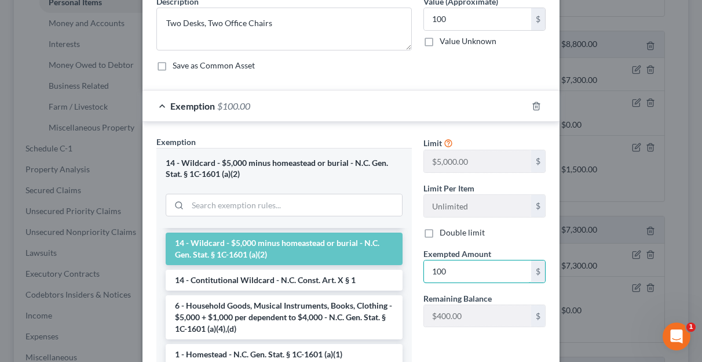
scroll to position [116, 0]
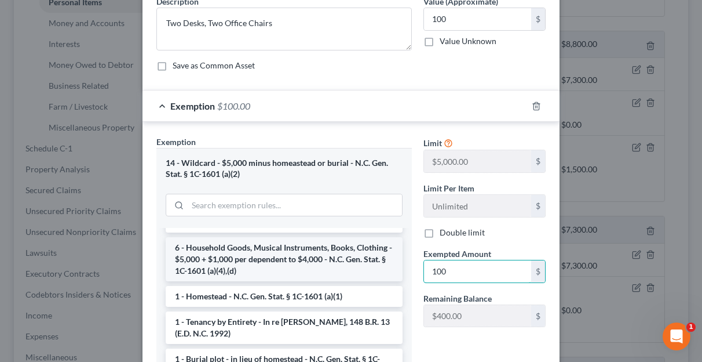
type input "100"
click at [338, 261] on li "6 - Household Goods, Musical Instruments, Books, Clothing - $5,000 + $1,000 per…" at bounding box center [284, 259] width 237 height 44
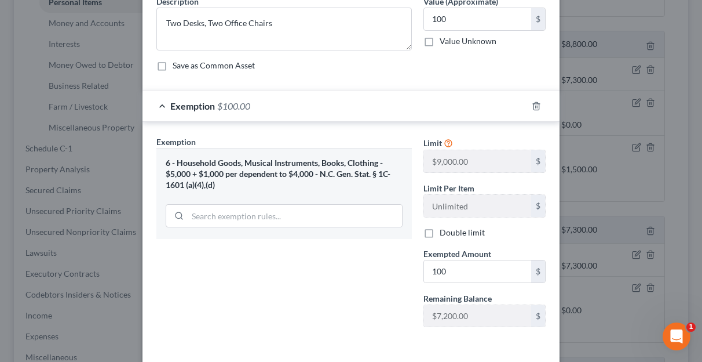
scroll to position [104, 0]
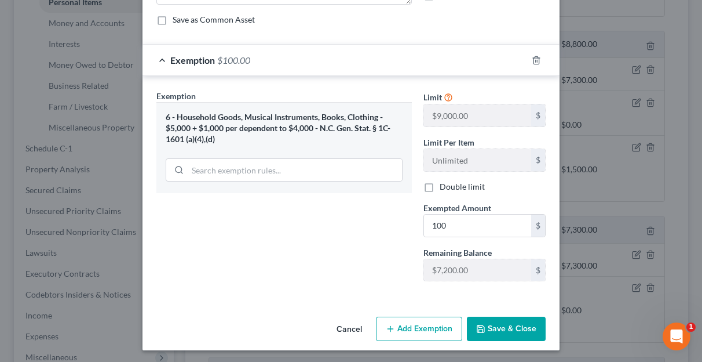
click at [363, 122] on div "6 - Household Goods, Musical Instruments, Books, Clothing - $5,000 + $1,000 per…" at bounding box center [284, 128] width 237 height 32
click at [322, 169] on input "search" at bounding box center [295, 170] width 214 height 22
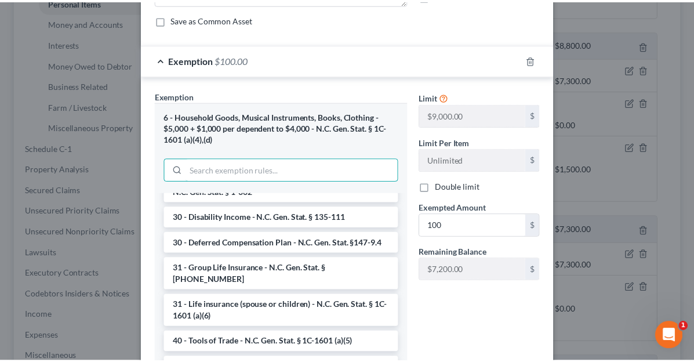
scroll to position [1217, 0]
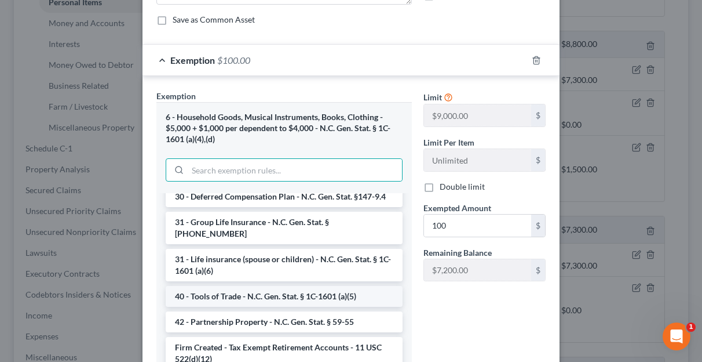
click at [316, 296] on li "40 - Tools of Trade - N.C. Gen. Stat. § 1C-1601 (a)(5)" at bounding box center [284, 296] width 237 height 21
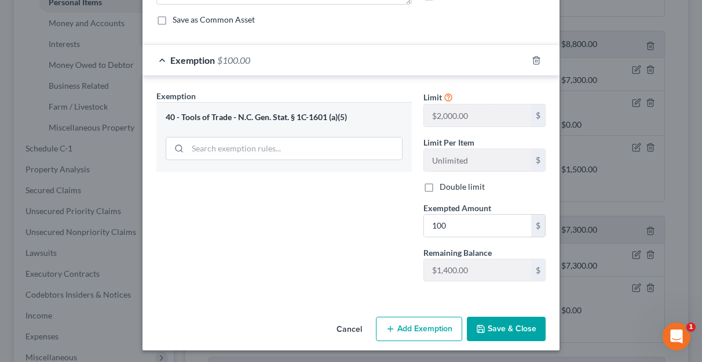
click at [504, 329] on button "Save & Close" at bounding box center [506, 328] width 79 height 24
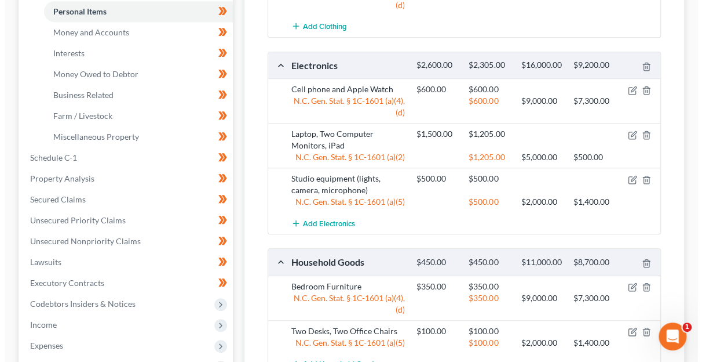
scroll to position [296, 0]
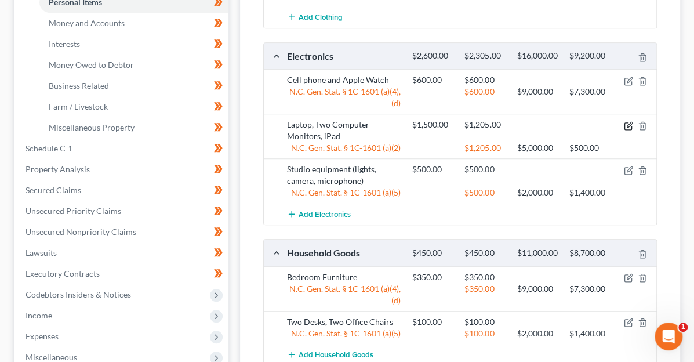
click at [629, 121] on icon "button" at bounding box center [628, 125] width 9 height 9
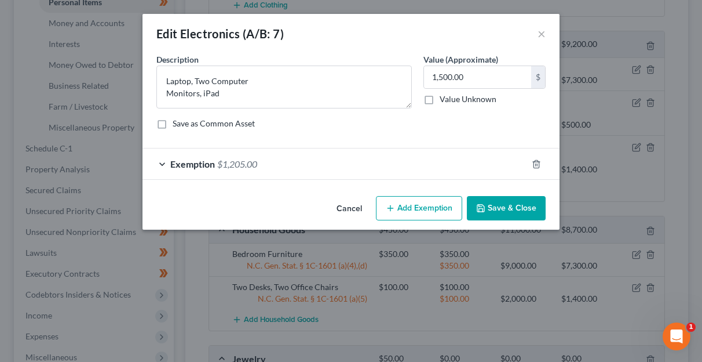
click at [405, 161] on div "Exemption $1,205.00" at bounding box center [335, 163] width 385 height 31
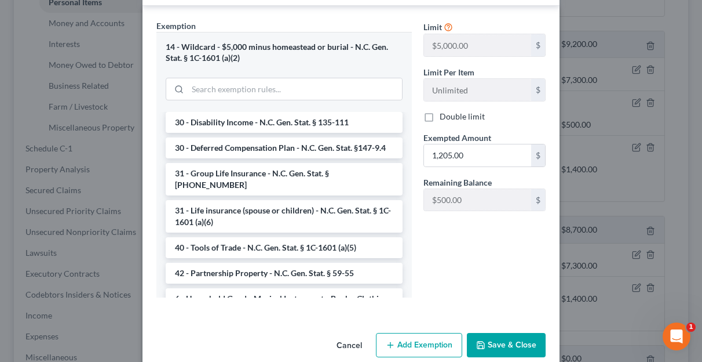
scroll to position [1043, 0]
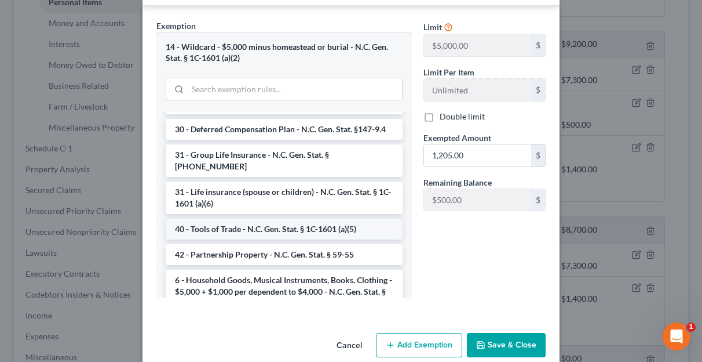
click at [304, 235] on li "40 - Tools of Trade - N.C. Gen. Stat. § 1C-1601 (a)(5)" at bounding box center [284, 228] width 237 height 21
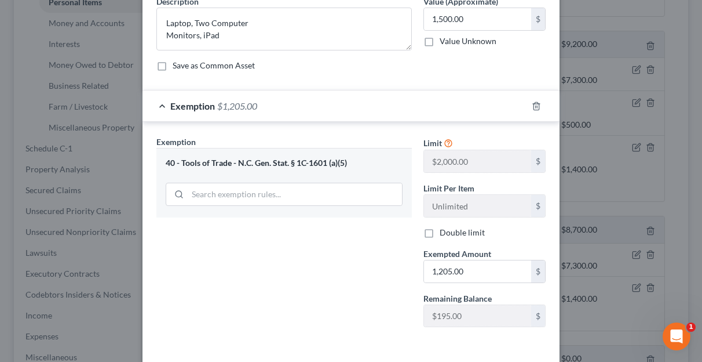
scroll to position [104, 0]
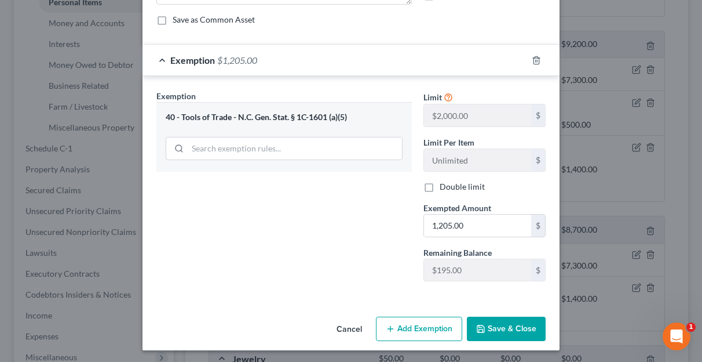
click at [411, 328] on button "Add Exemption" at bounding box center [419, 328] width 86 height 24
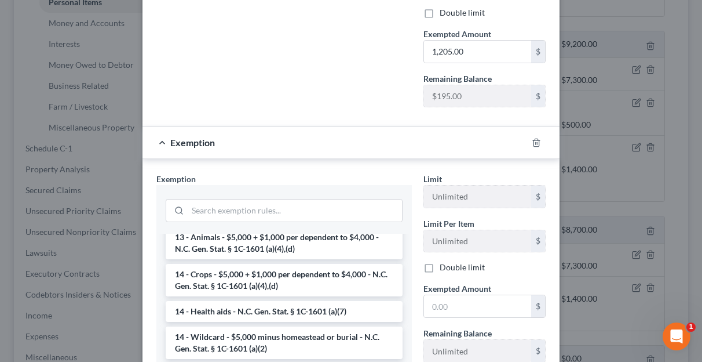
scroll to position [290, 0]
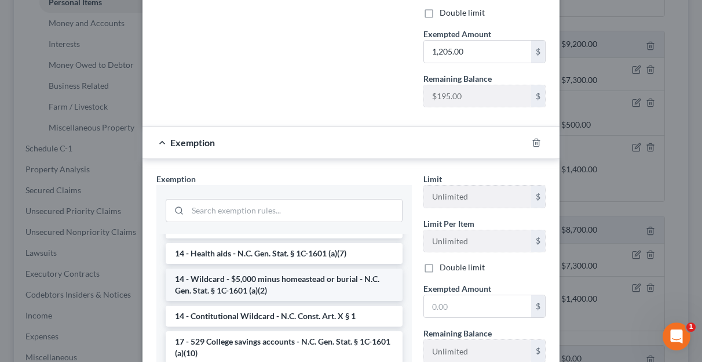
click at [300, 279] on li "14 - Wildcard - $5,000 minus homeastead or burial - N.C. Gen. Stat. § 1C-1601 (…" at bounding box center [284, 284] width 237 height 32
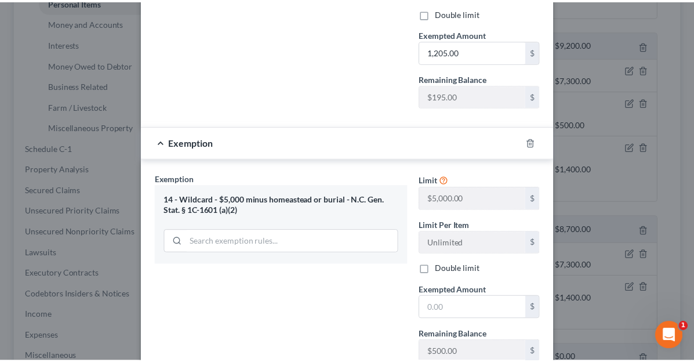
scroll to position [336, 0]
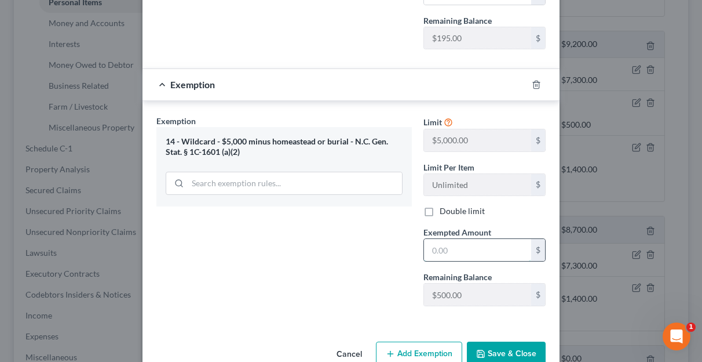
click at [450, 247] on input "text" at bounding box center [477, 250] width 107 height 22
type input "195"
click at [493, 348] on button "Save & Close" at bounding box center [506, 353] width 79 height 24
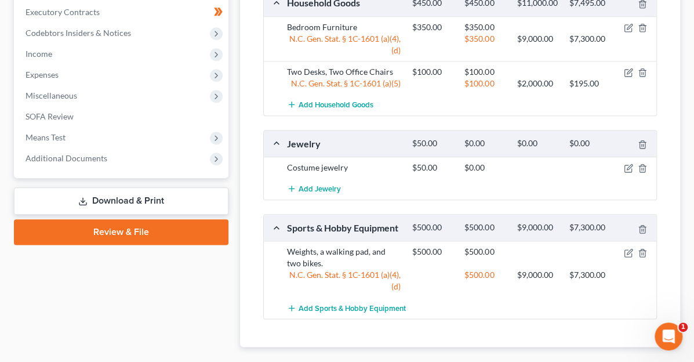
scroll to position [572, 0]
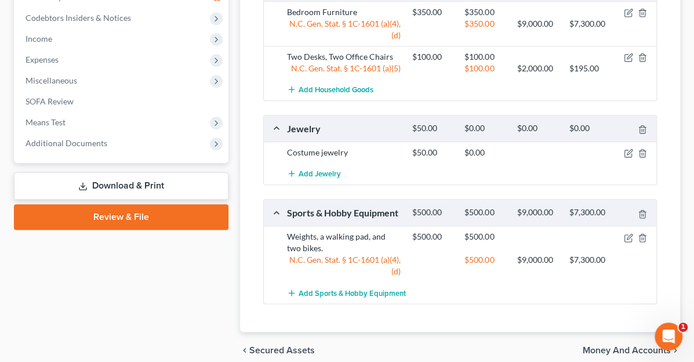
click at [613, 345] on span "Money and Accounts" at bounding box center [626, 349] width 88 height 9
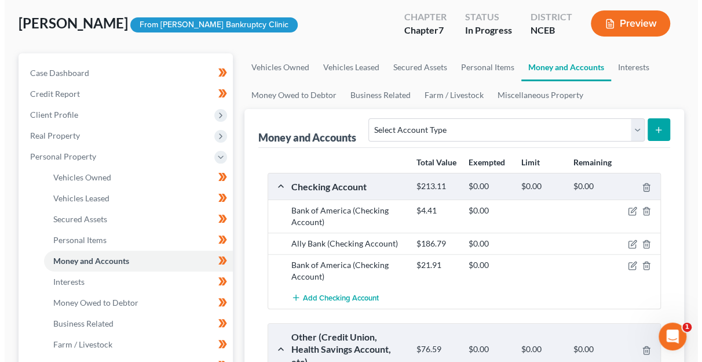
scroll to position [116, 0]
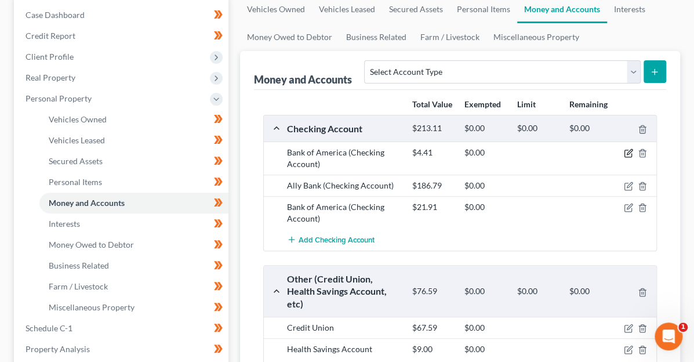
click at [628, 154] on icon "button" at bounding box center [628, 152] width 9 height 9
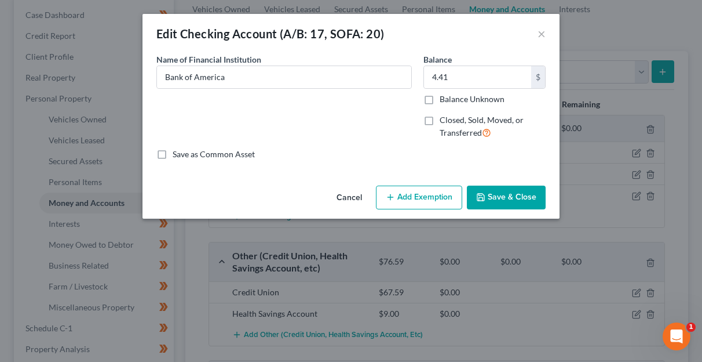
click at [417, 195] on button "Add Exemption" at bounding box center [419, 197] width 86 height 24
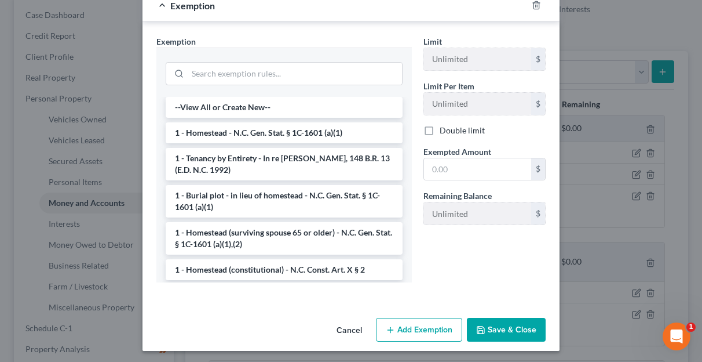
scroll to position [181, 0]
